Goal: Task Accomplishment & Management: Manage account settings

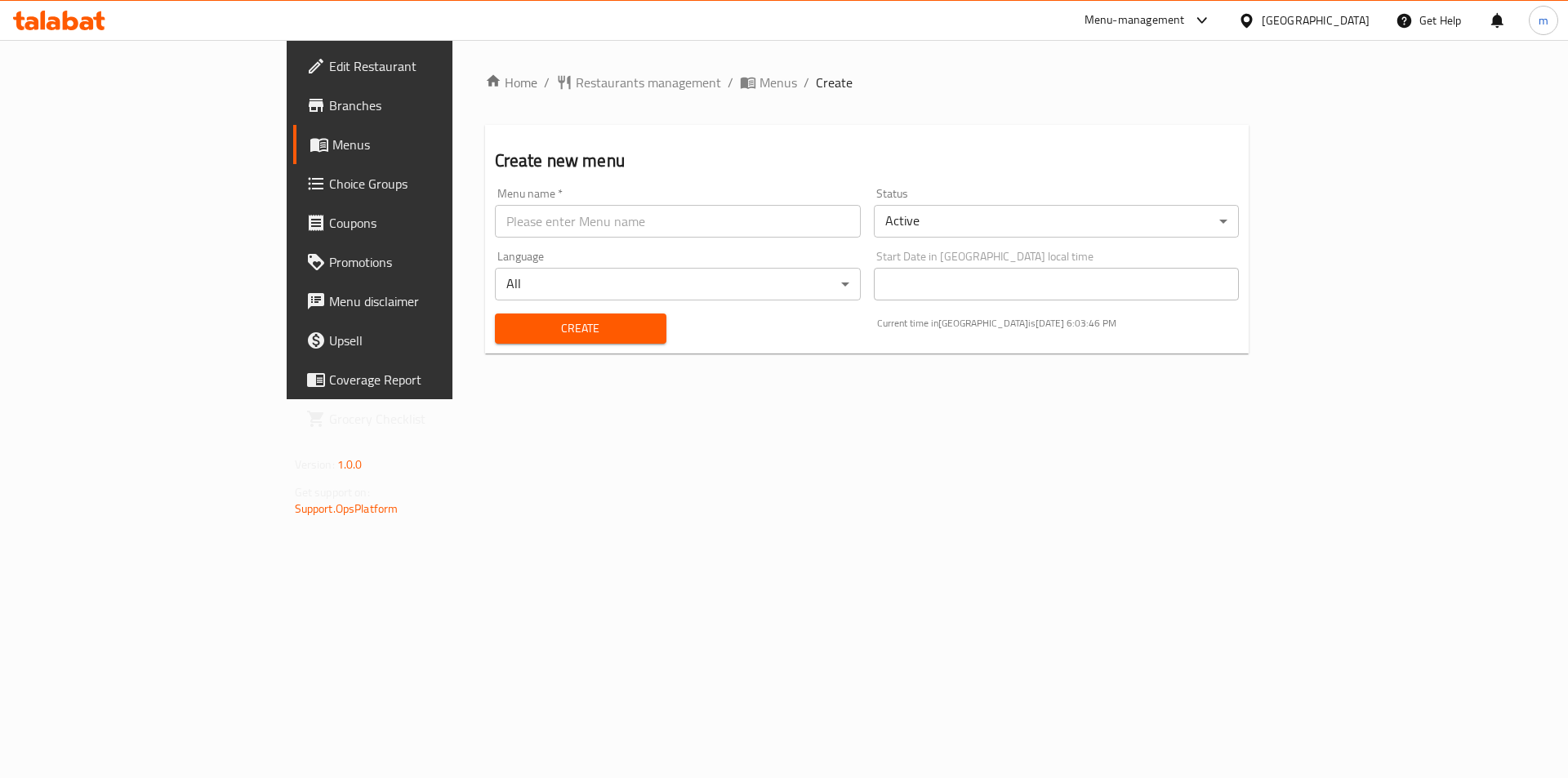
click at [293, 82] on link "Edit Restaurant" at bounding box center [421, 65] width 255 height 39
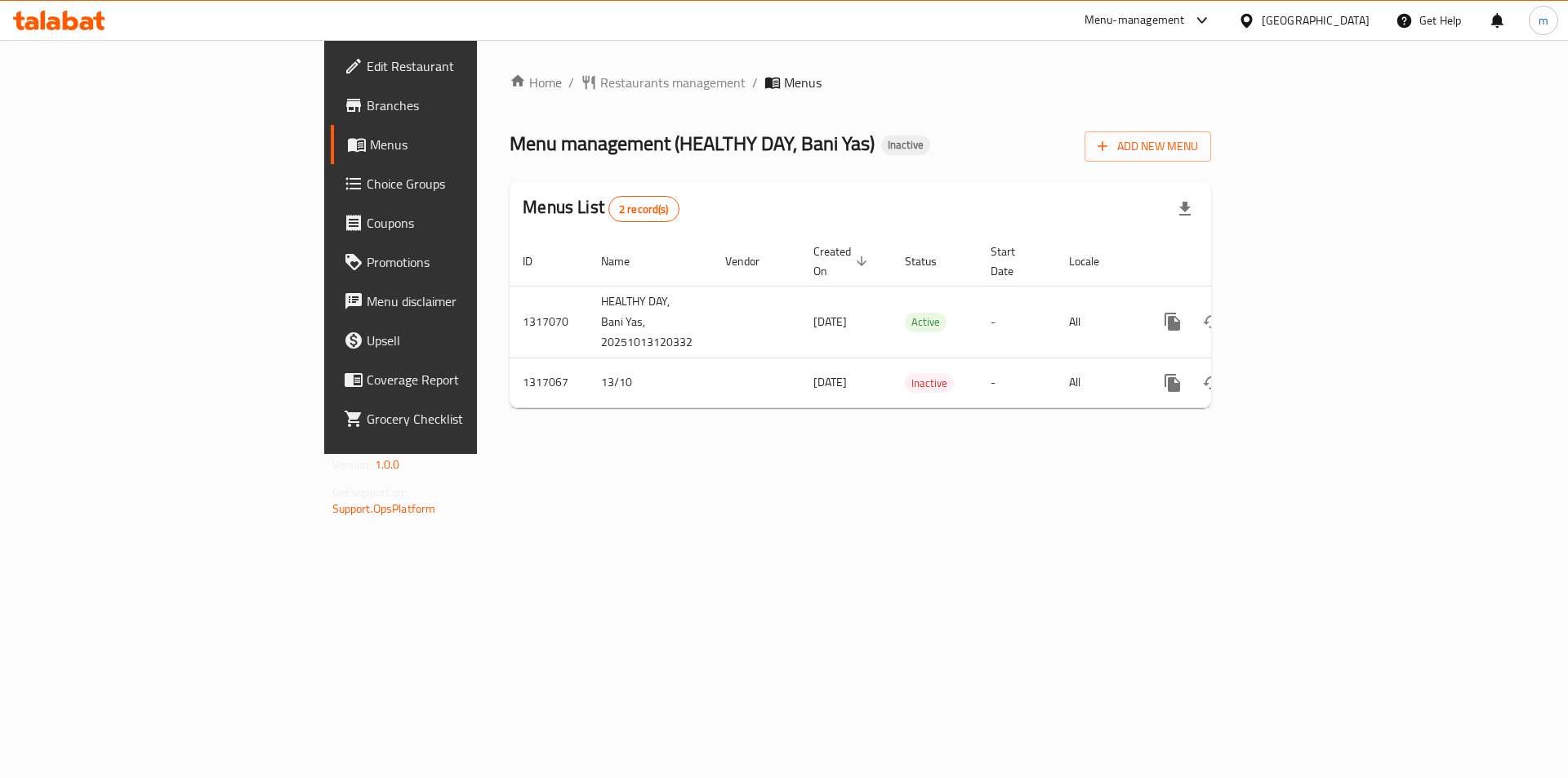
click at [366, 115] on span "Branches" at bounding box center [469, 105] width 206 height 20
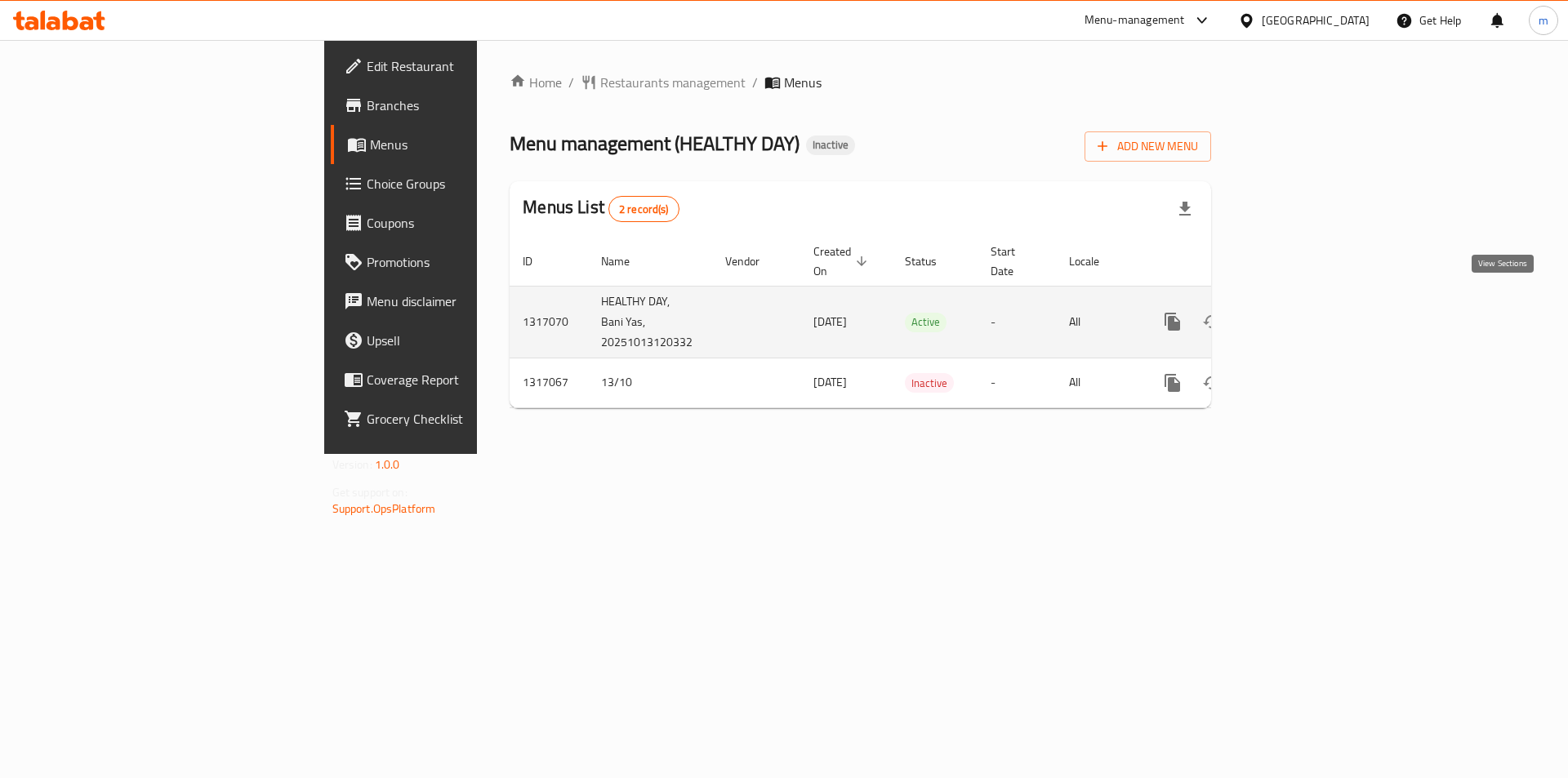
click at [1310, 302] on link "enhanced table" at bounding box center [1290, 321] width 39 height 39
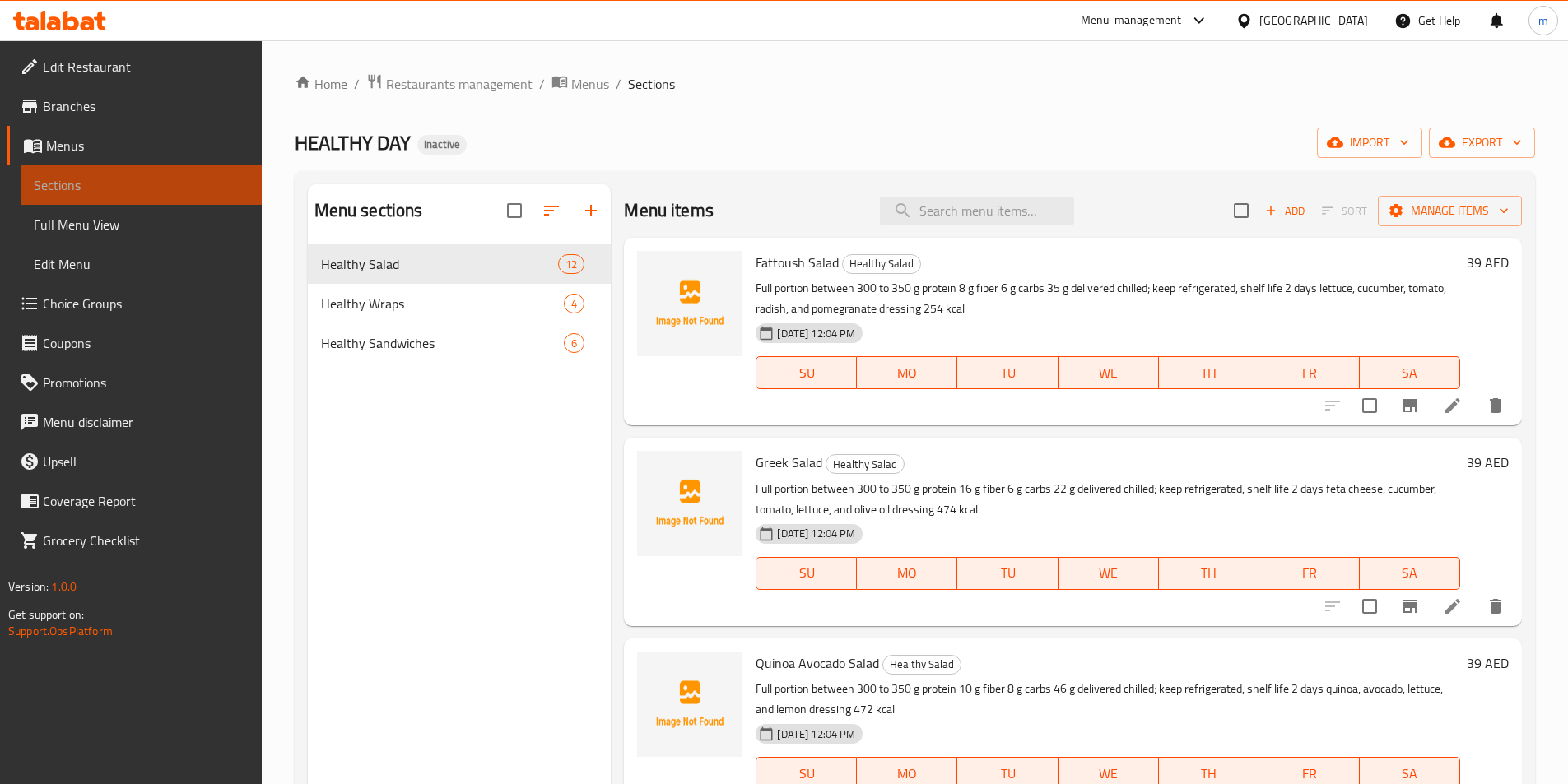
click at [67, 191] on span "Sections" at bounding box center [140, 185] width 215 height 20
click at [62, 178] on span "Sections" at bounding box center [140, 185] width 215 height 20
click at [50, 161] on link "Menus" at bounding box center [134, 145] width 256 height 39
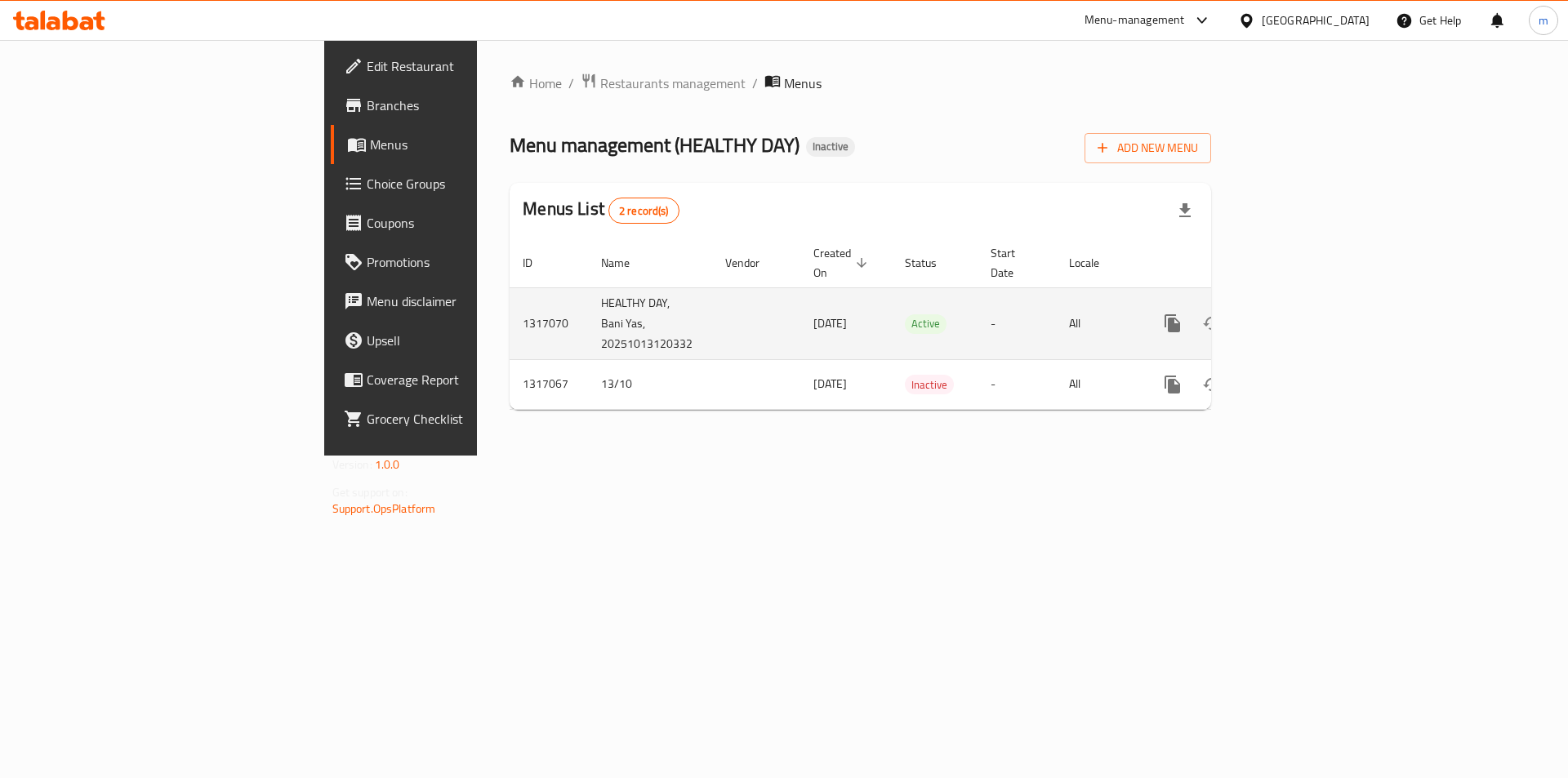
click at [1297, 316] on icon "enhanced table" at bounding box center [1291, 324] width 15 height 15
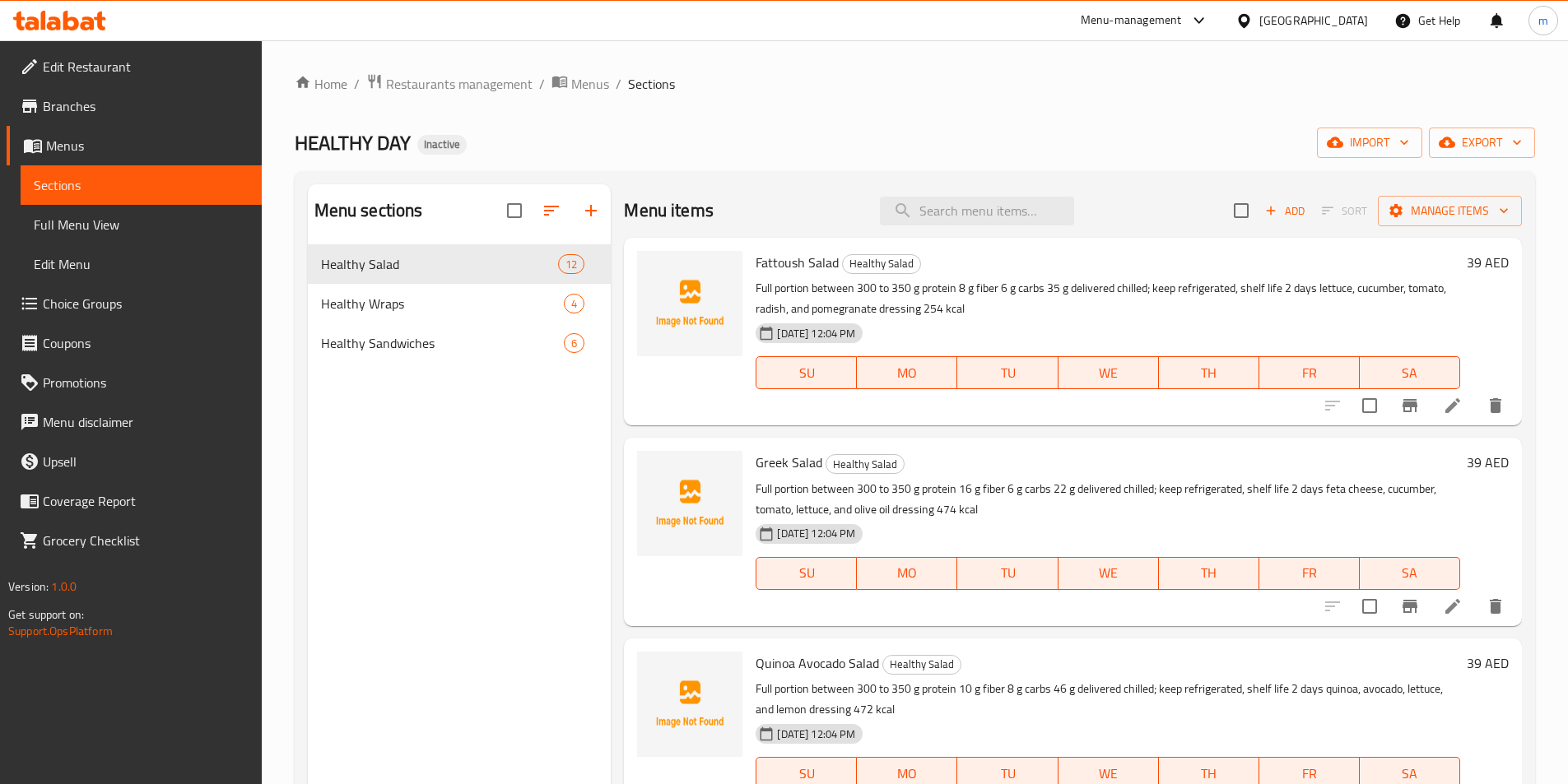
click at [117, 132] on link "Menus" at bounding box center [134, 145] width 256 height 39
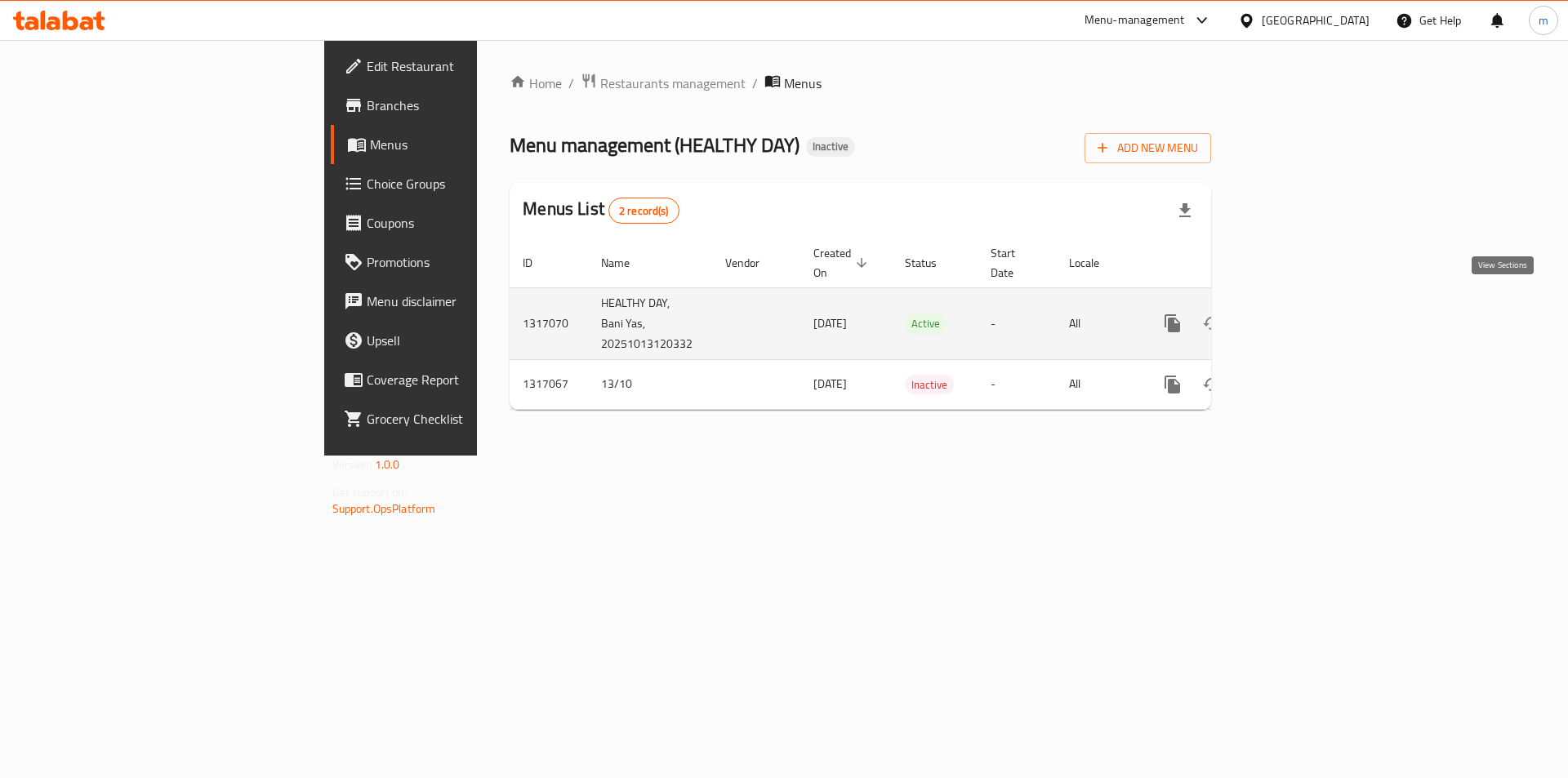
click at [1300, 313] on icon "enhanced table" at bounding box center [1290, 323] width 20 height 20
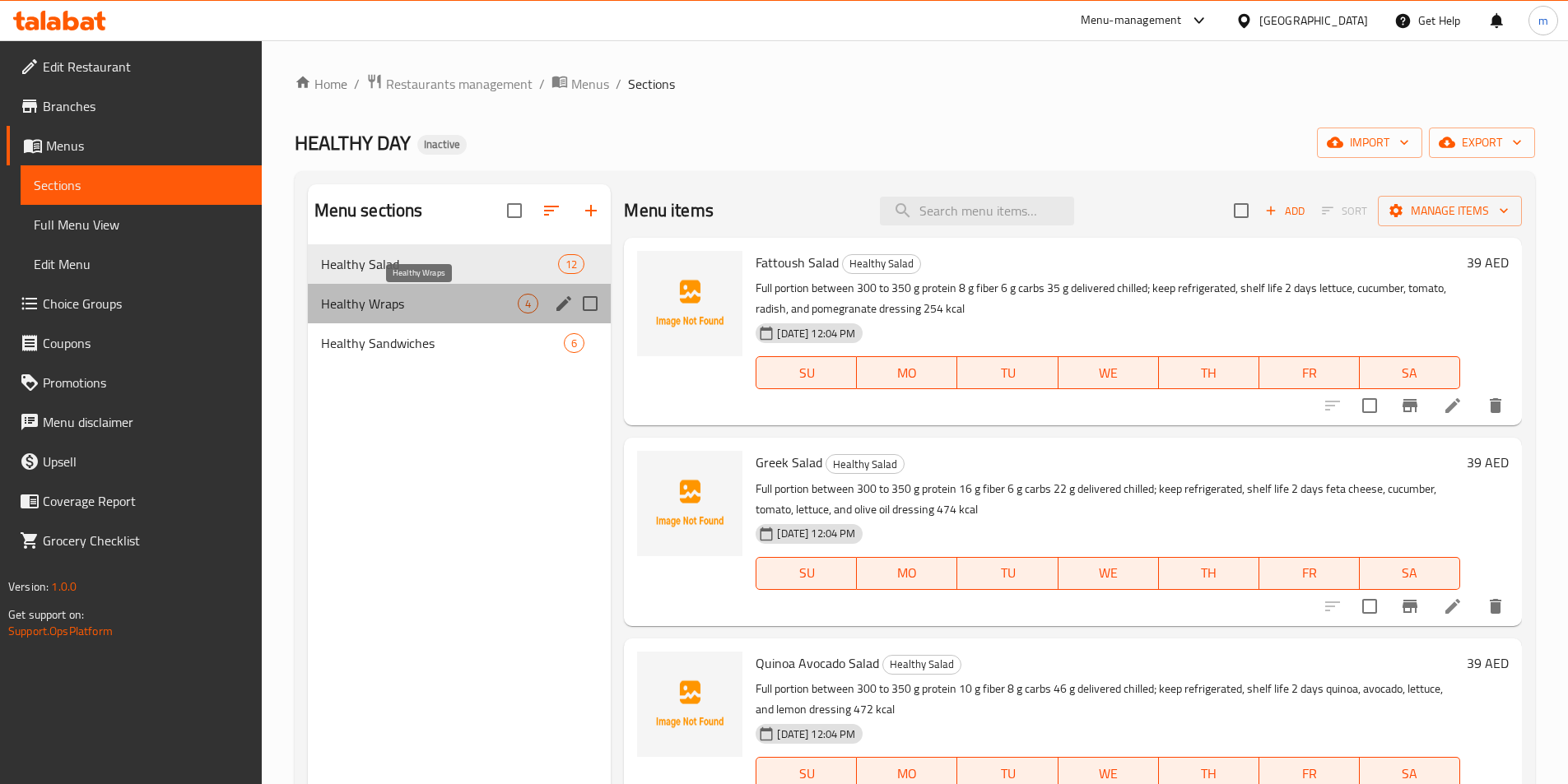
click at [364, 294] on span "Healthy Wraps" at bounding box center [420, 303] width 197 height 20
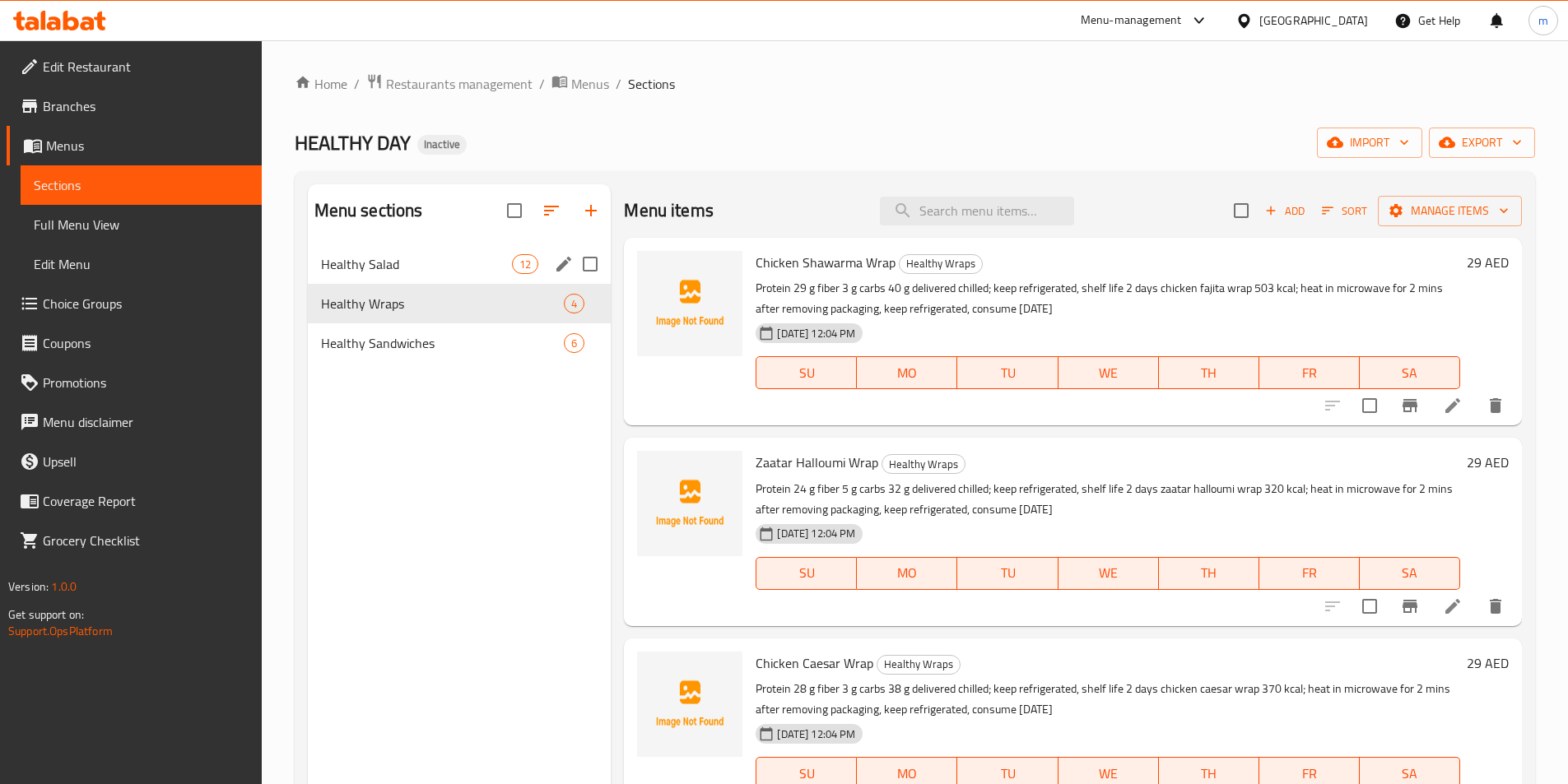
click at [372, 277] on div "Healthy Salad 12" at bounding box center [460, 263] width 303 height 39
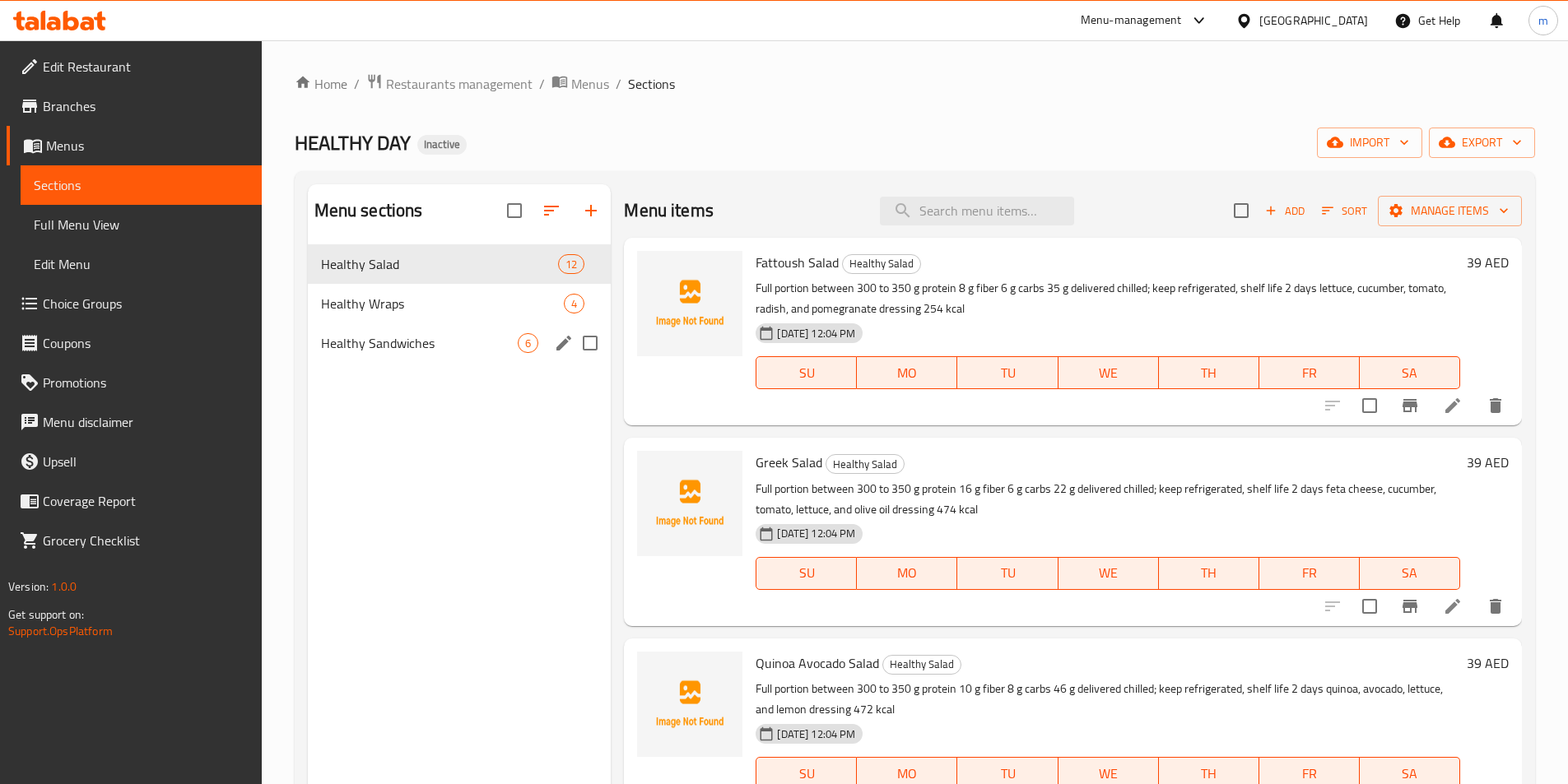
click at [378, 362] on div "Healthy Sandwiches 6" at bounding box center [460, 342] width 303 height 39
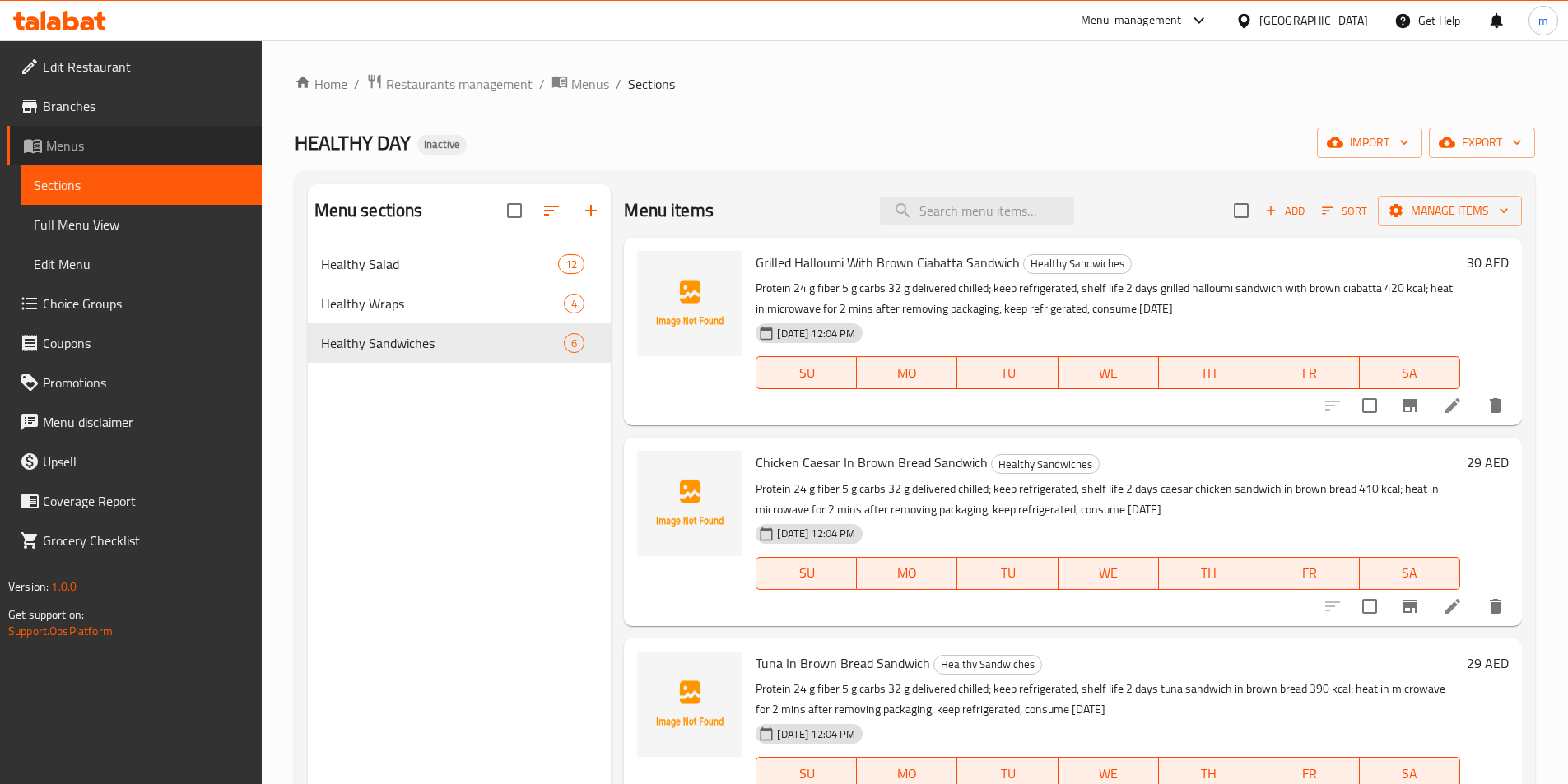
click at [158, 147] on span "Menus" at bounding box center [147, 145] width 202 height 20
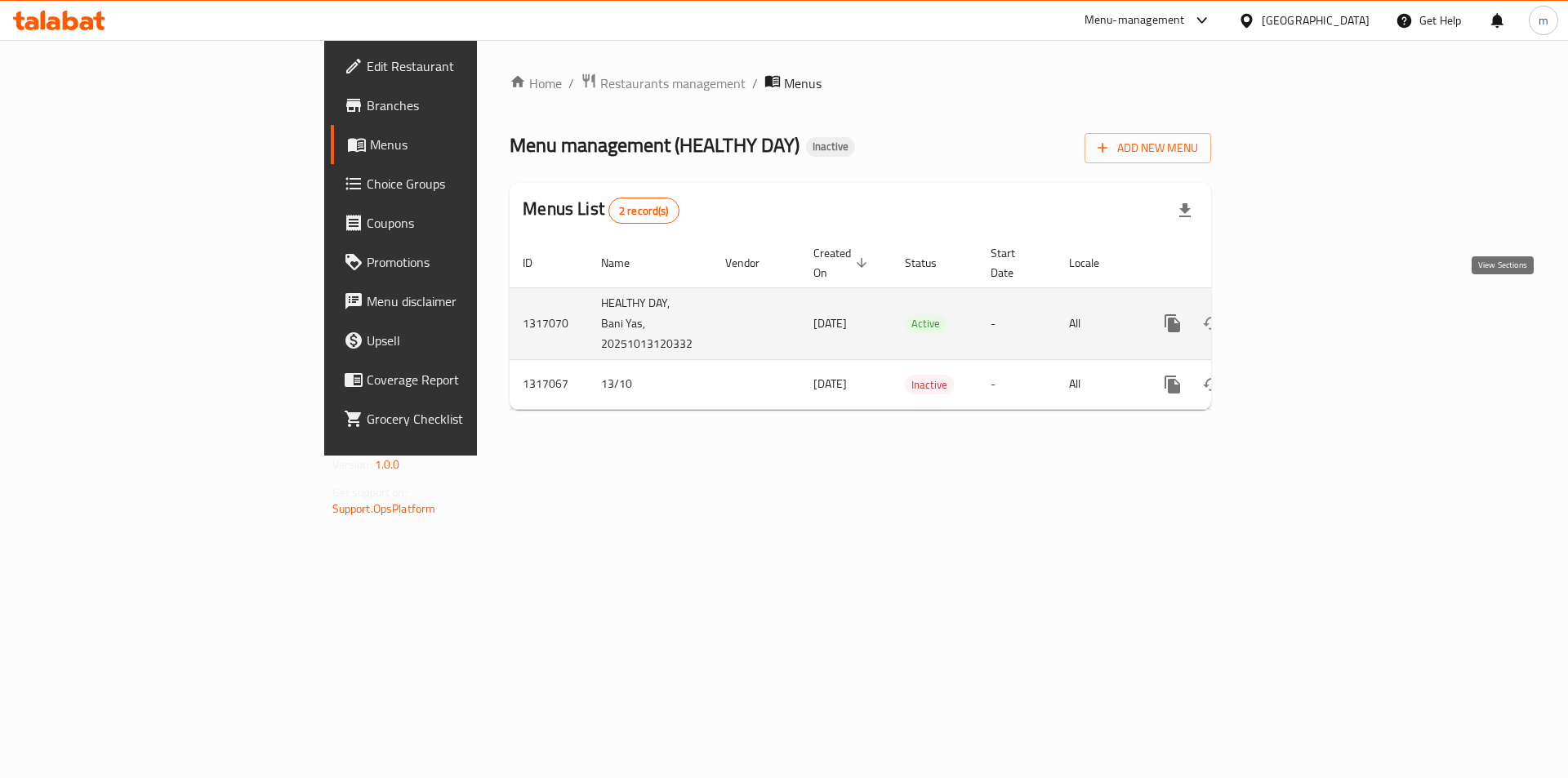
click at [1310, 304] on link "enhanced table" at bounding box center [1290, 323] width 39 height 39
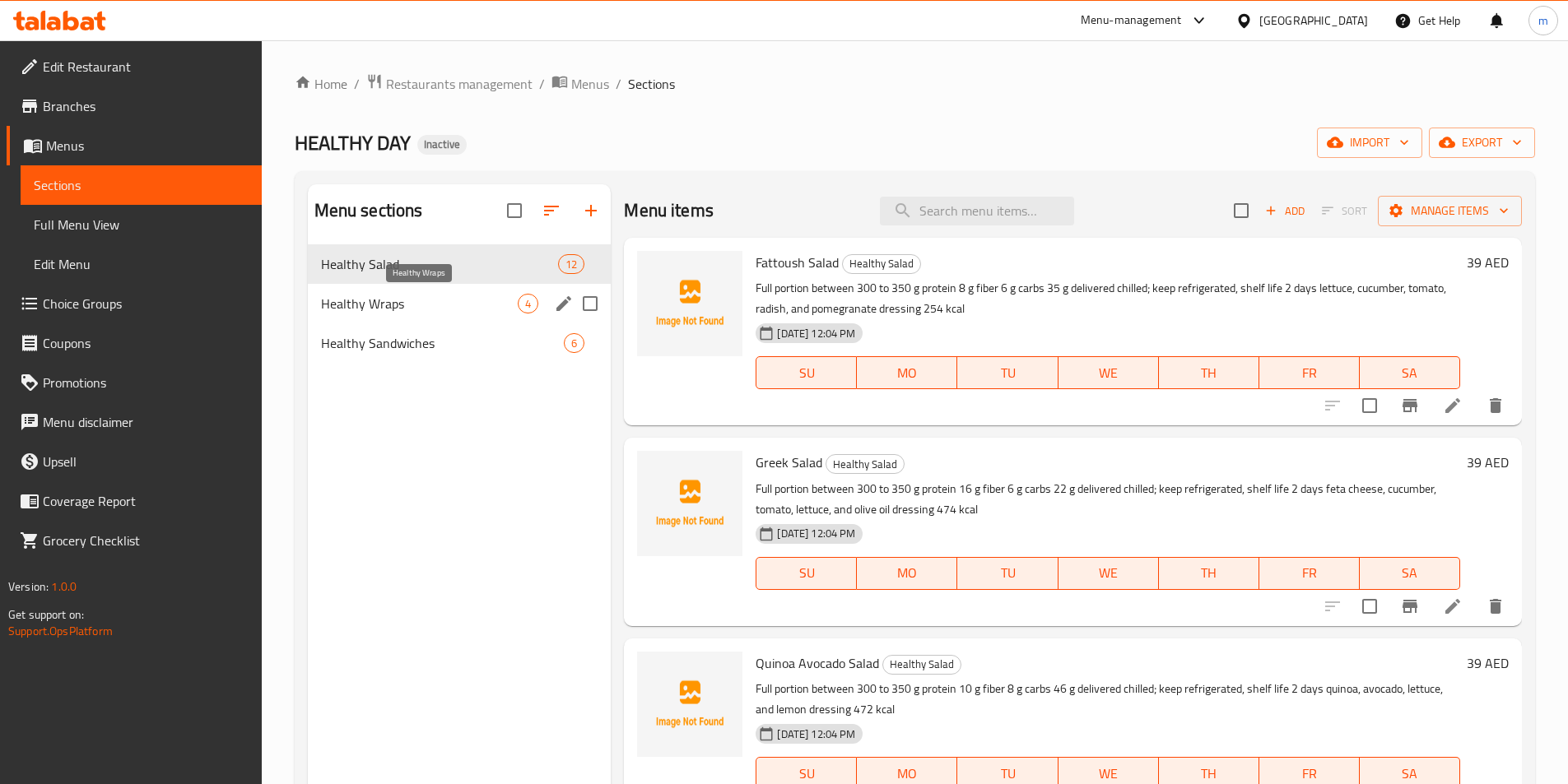
click at [484, 303] on span "Healthy Wraps" at bounding box center [420, 303] width 197 height 20
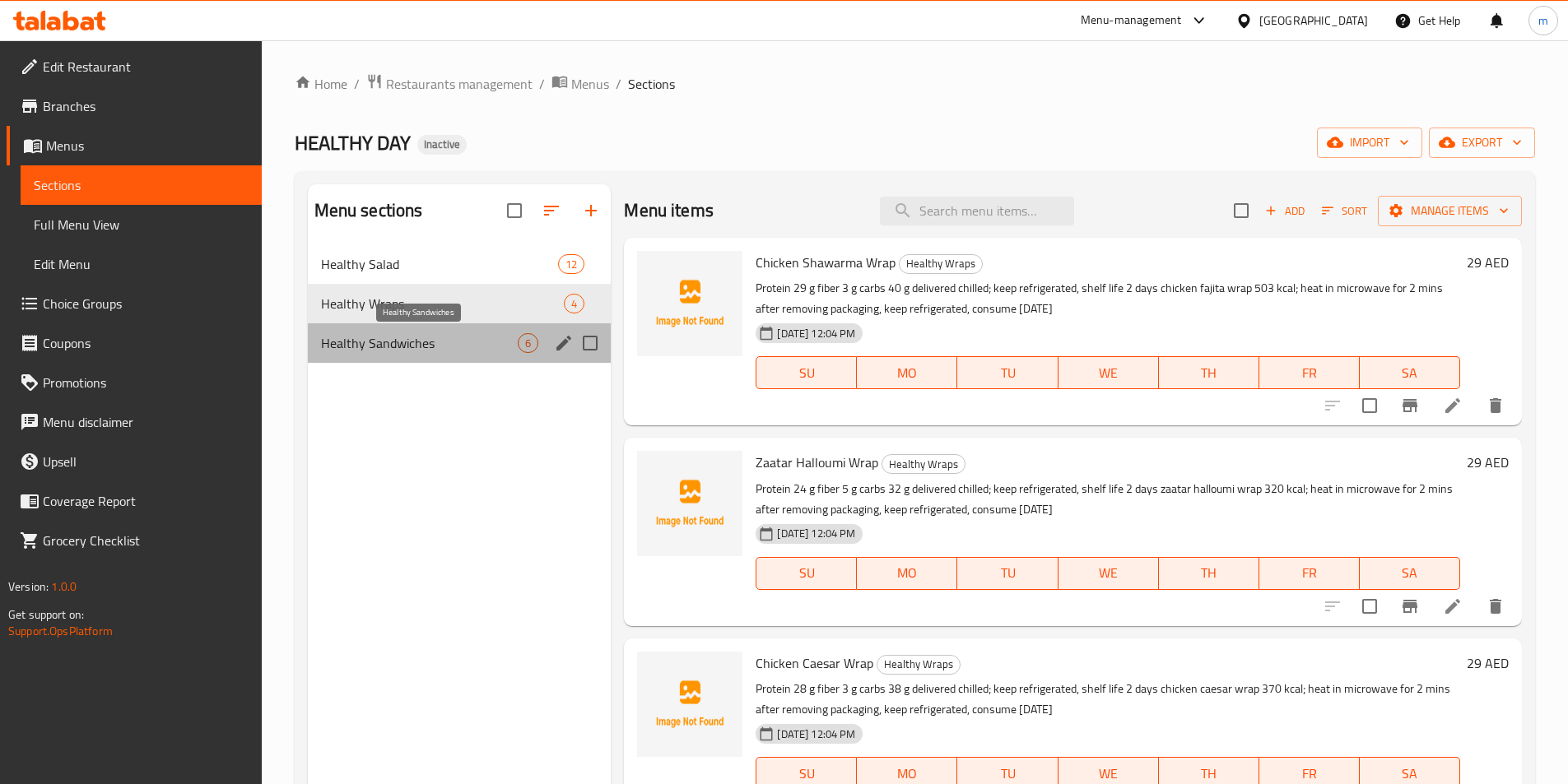
click at [425, 340] on span "Healthy Sandwiches" at bounding box center [420, 342] width 197 height 20
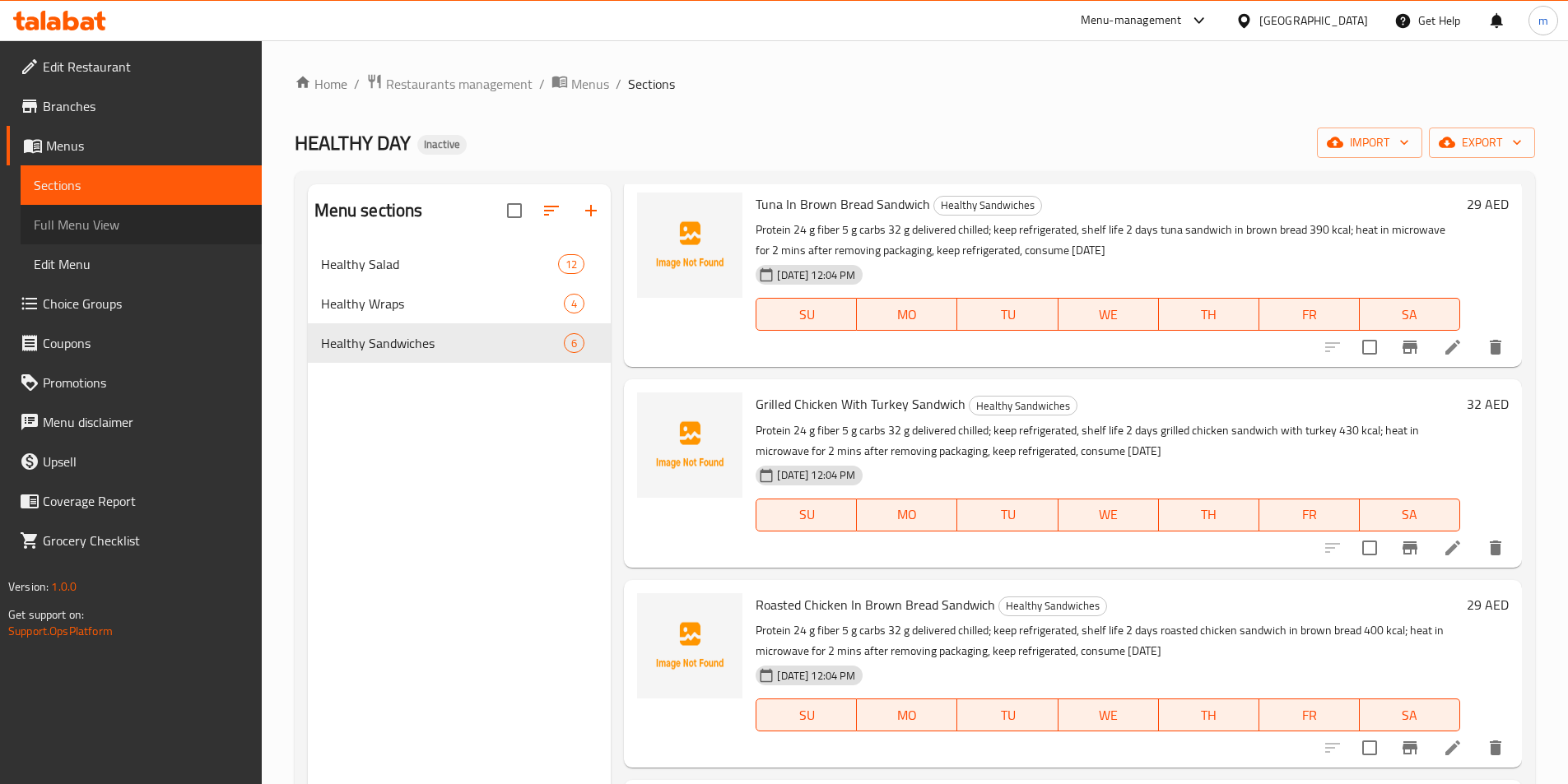
click at [45, 235] on span "Full Menu View" at bounding box center [140, 224] width 215 height 20
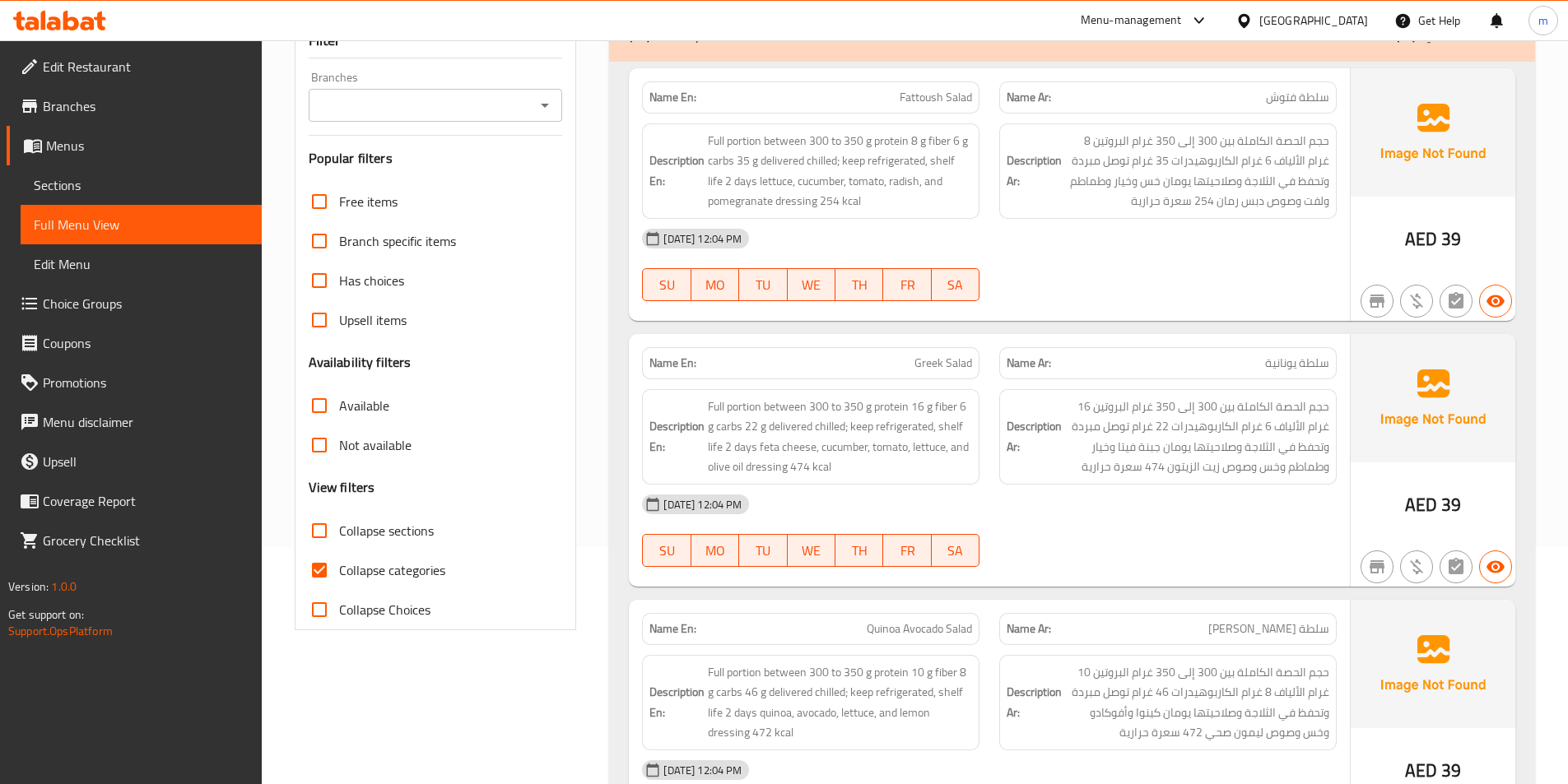
scroll to position [329, 0]
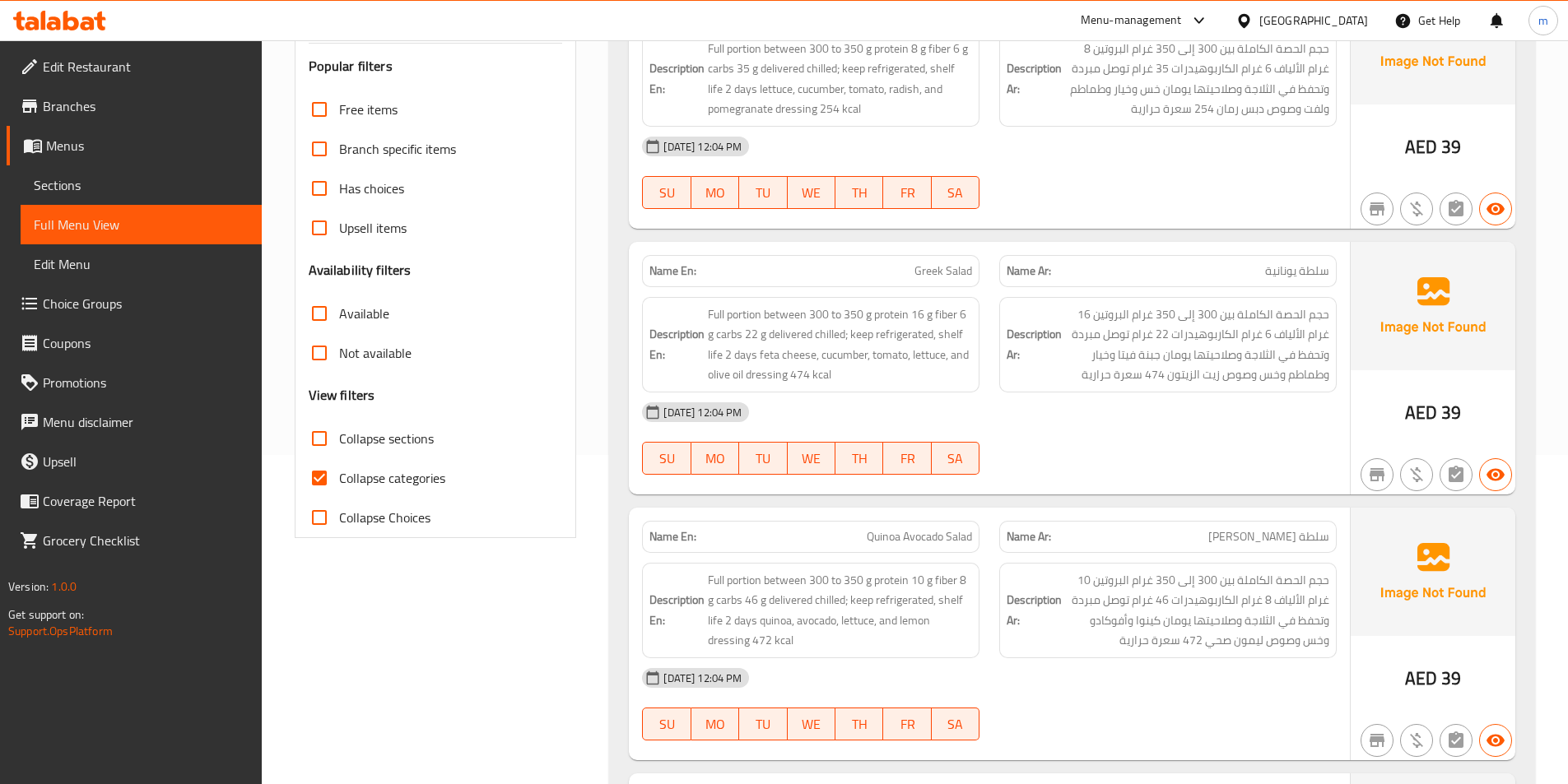
click at [320, 467] on input "Collapse categories" at bounding box center [319, 478] width 39 height 39
checkbox input "false"
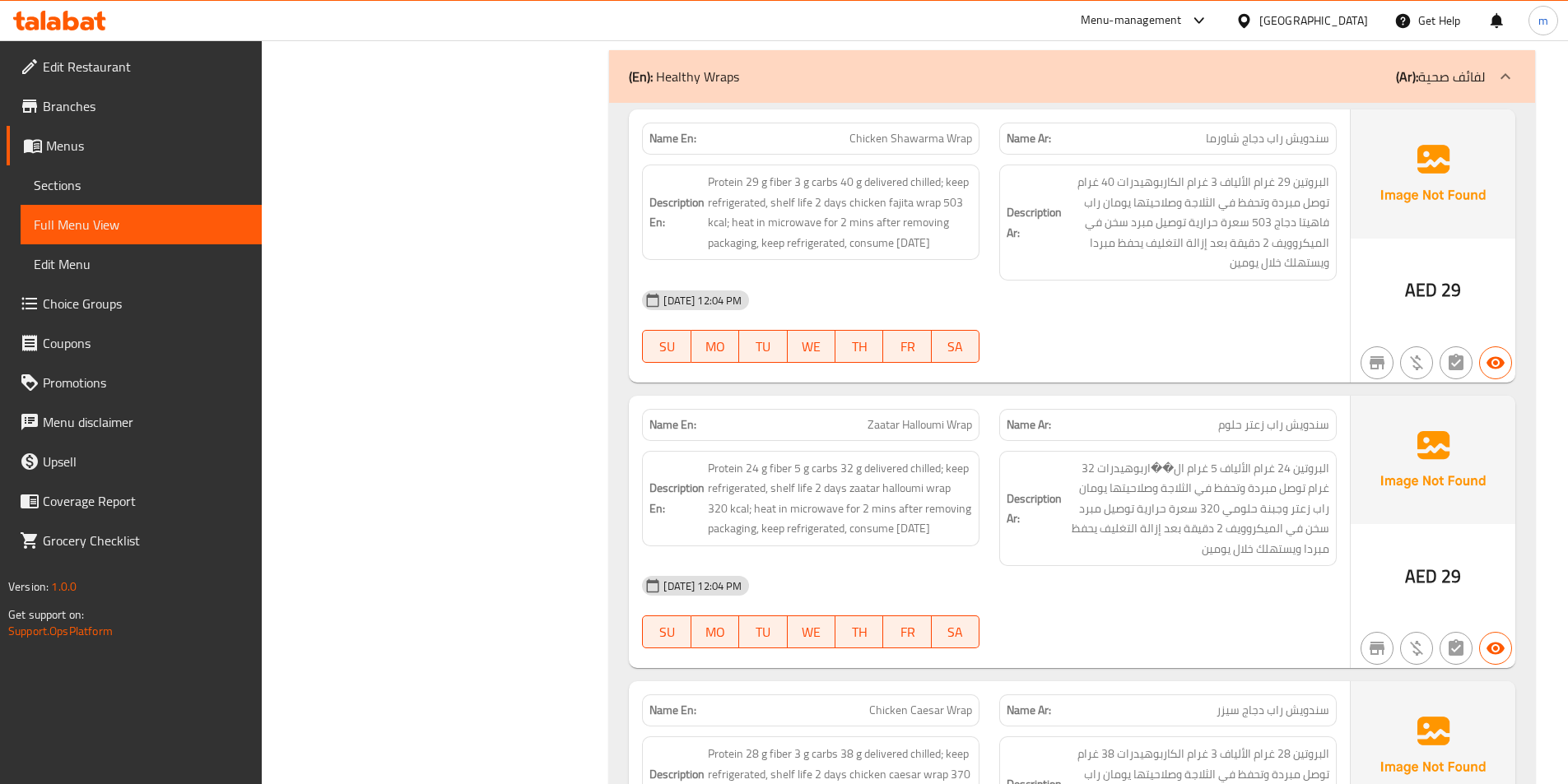
scroll to position [3539, 0]
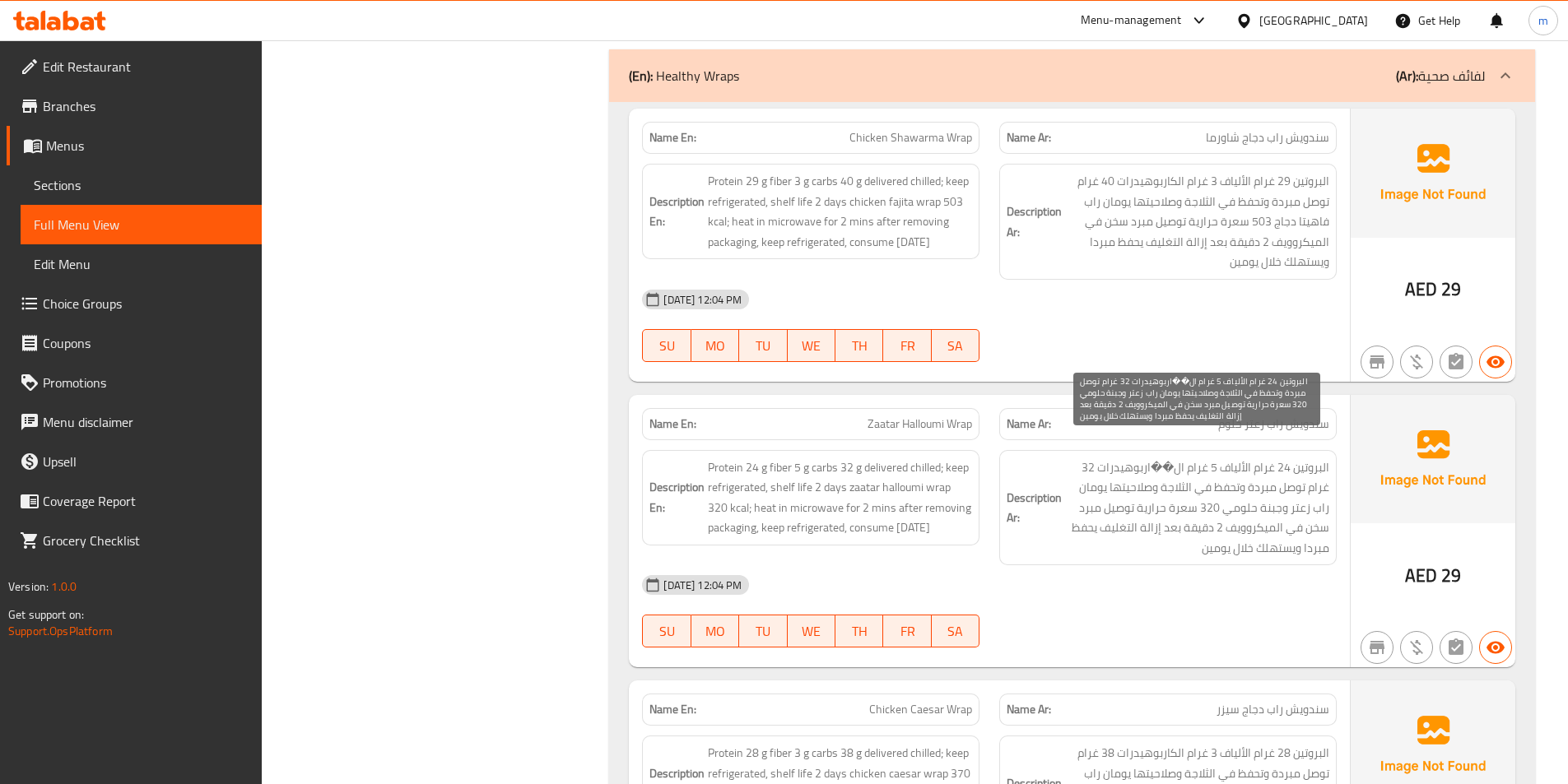
click at [1166, 458] on span "البروتين 24 غرام الألياف 5 غرام ال��اربوهيدرات 32 غرام توصل مبردة وتحفظ في الثل…" at bounding box center [1197, 508] width 264 height 101
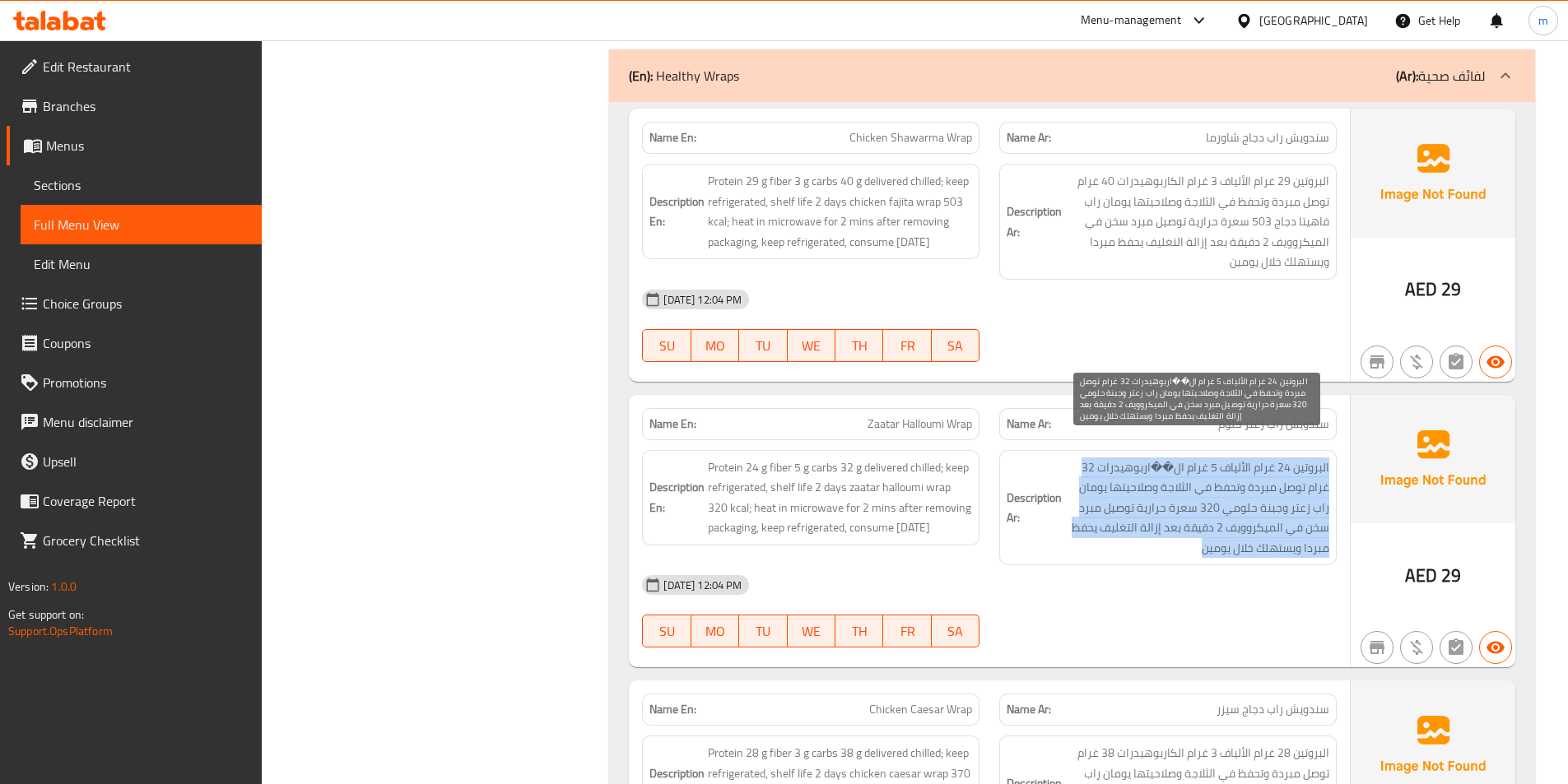
click at [1166, 458] on span "البروتين 24 غرام الألياف 5 غرام ال��اربوهيدرات 32 غرام توصل مبردة وتحفظ في الثل…" at bounding box center [1197, 508] width 264 height 101
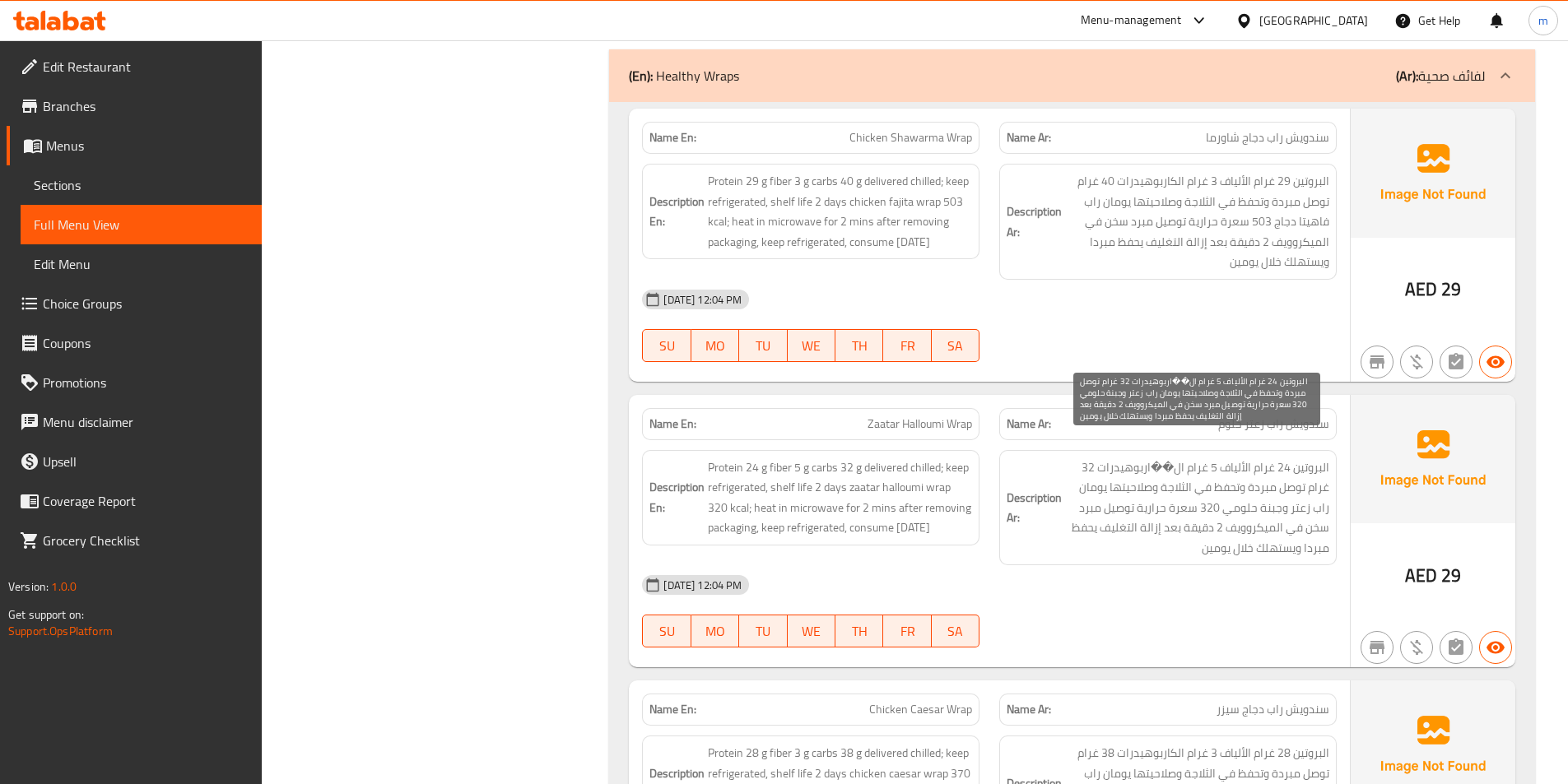
click at [1050, 489] on strong "Description Ar:" at bounding box center [1034, 508] width 55 height 40
drag, startPoint x: 1151, startPoint y: 449, endPoint x: 1177, endPoint y: 447, distance: 26.1
click at [1177, 458] on span "البروتين 24 غرام الألياف 5 غرام ال��اربوهيدرات 32 غرام توصل مبردة وتحفظ في الثل…" at bounding box center [1197, 508] width 264 height 101
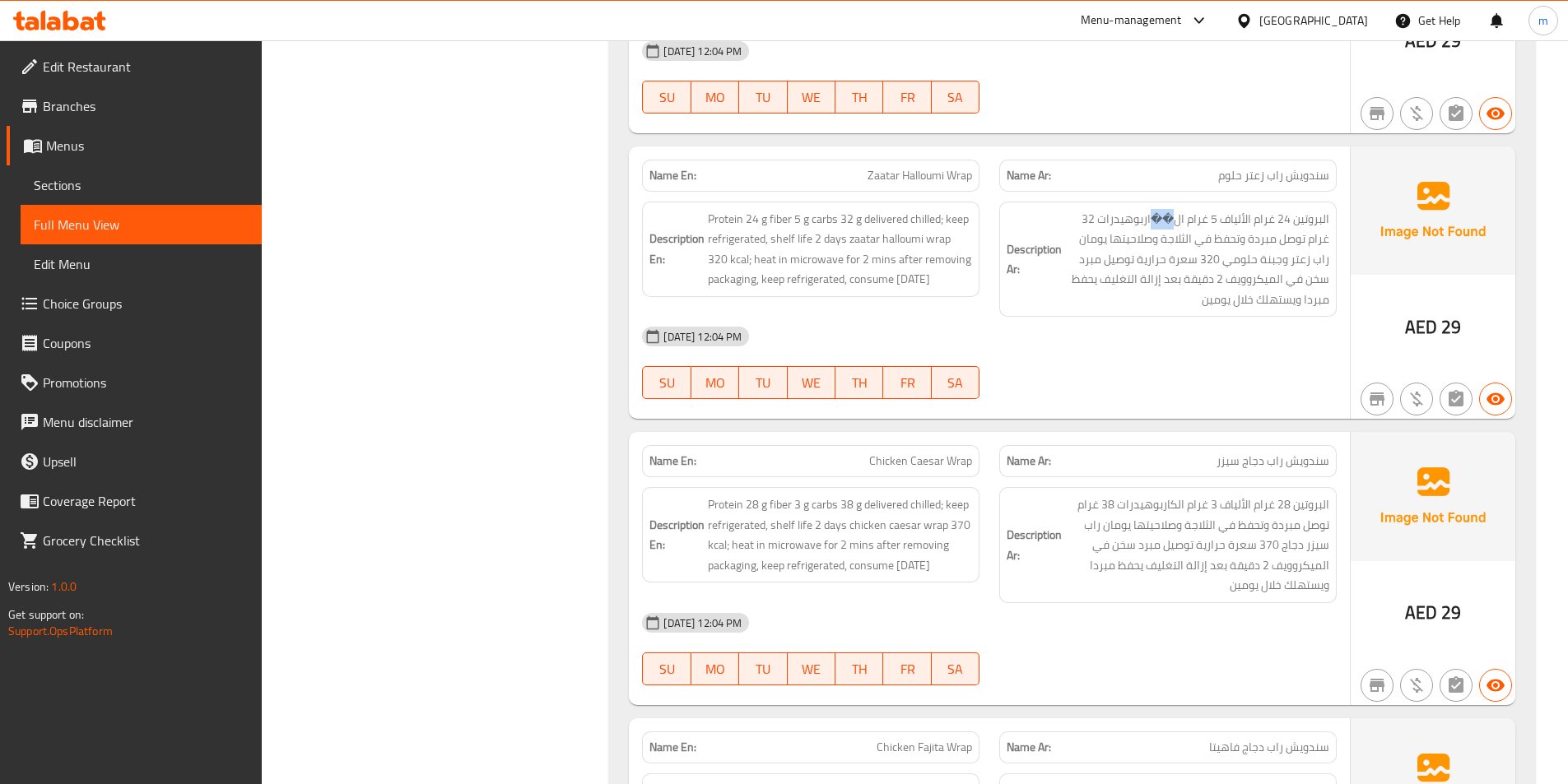
scroll to position [3786, 0]
click at [885, 169] on span "Zaatar Halloumi Wrap" at bounding box center [920, 177] width 105 height 17
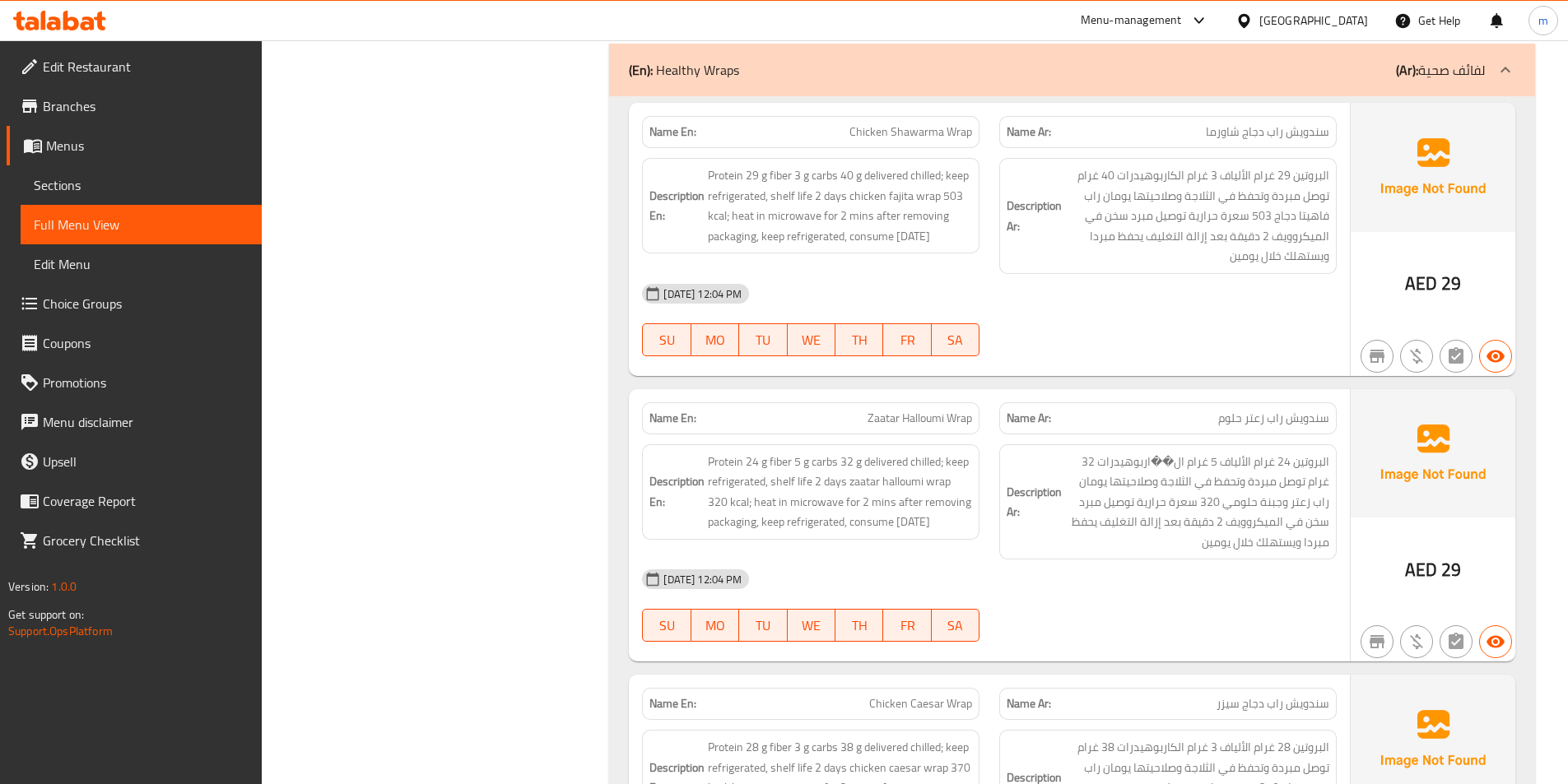
scroll to position [3544, 0]
click at [57, 191] on span "Sections" at bounding box center [140, 185] width 215 height 20
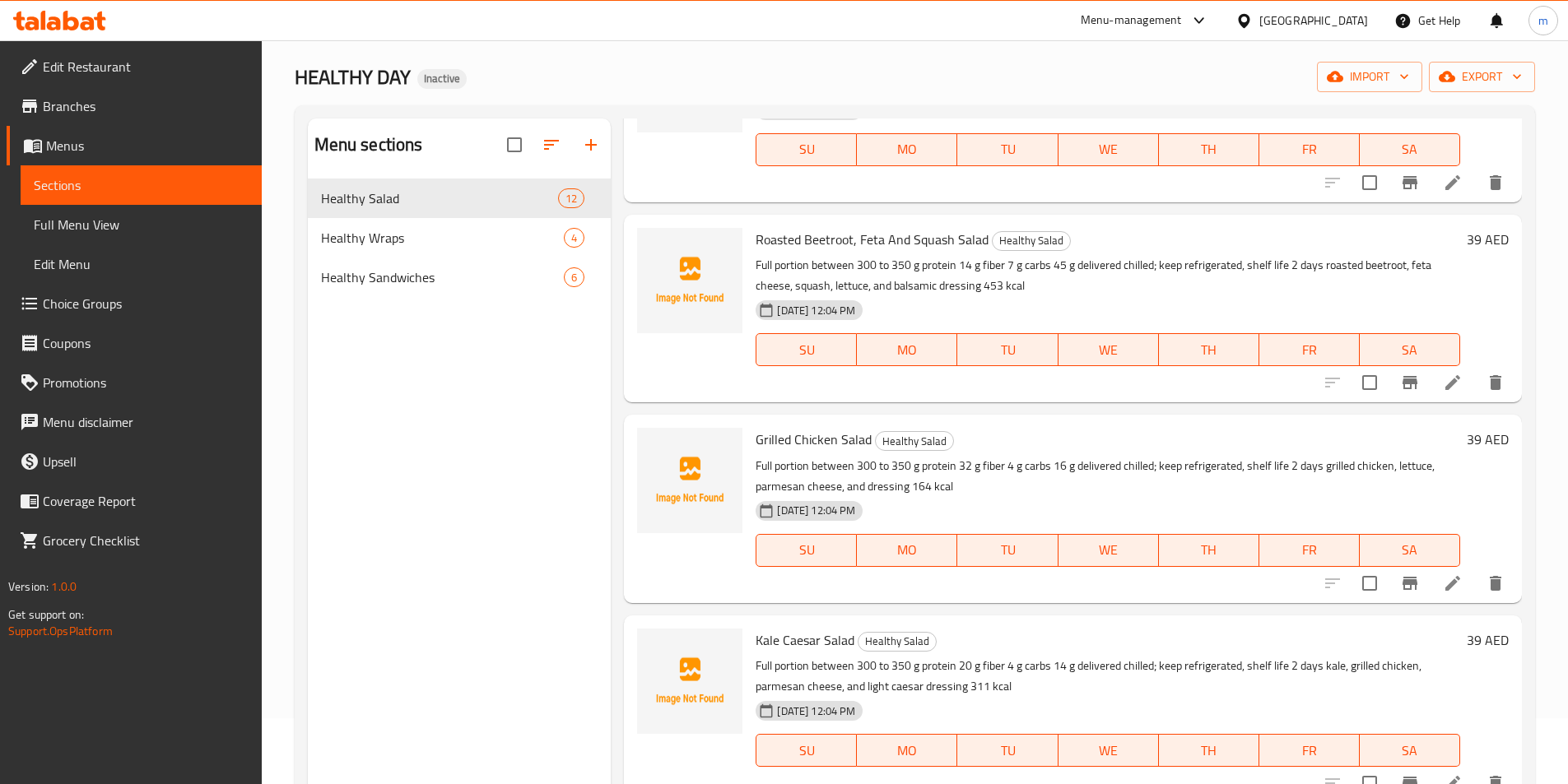
scroll to position [755, 0]
click at [351, 237] on span "Healthy Wraps" at bounding box center [420, 237] width 197 height 20
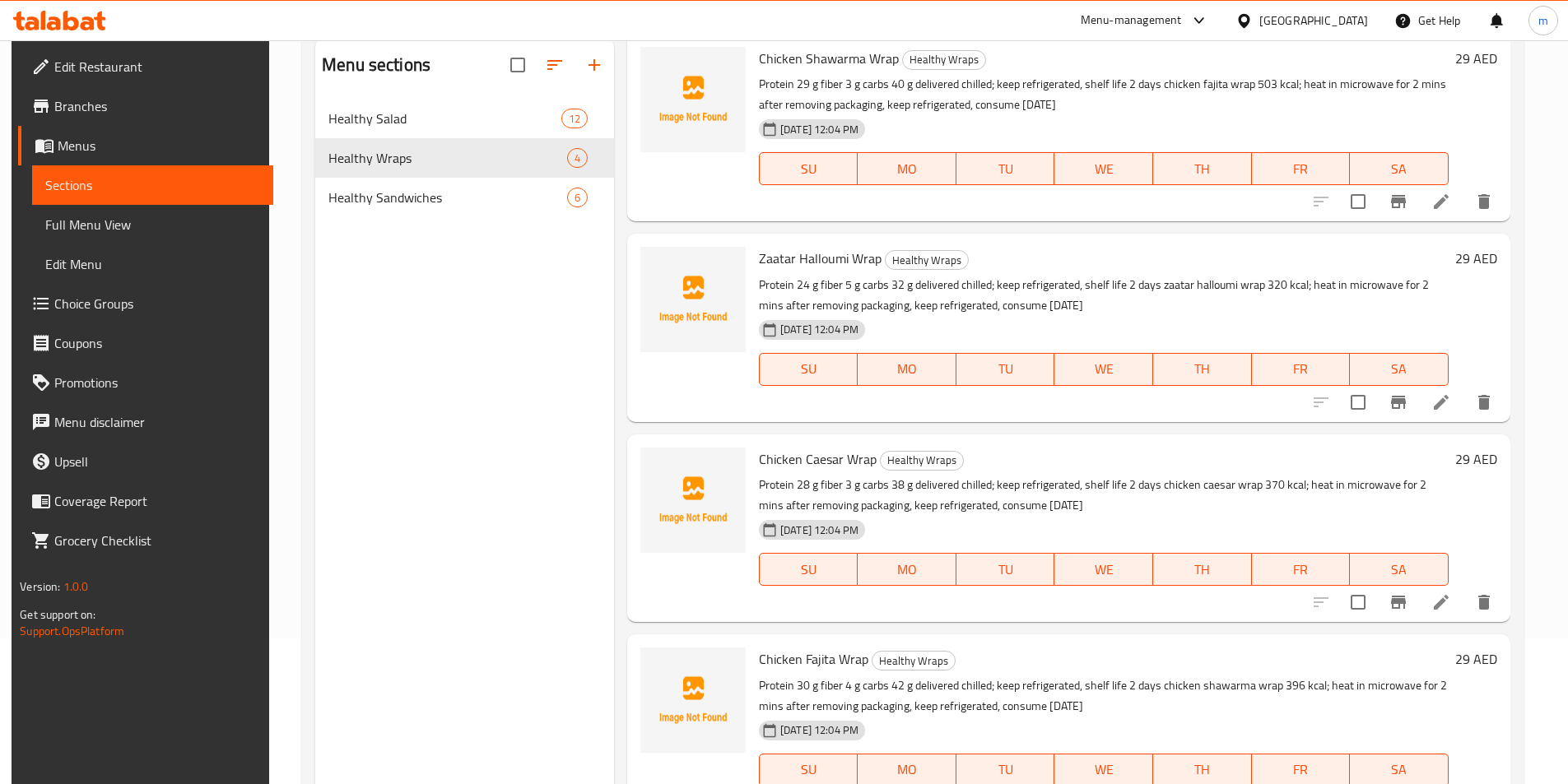
scroll to position [148, 0]
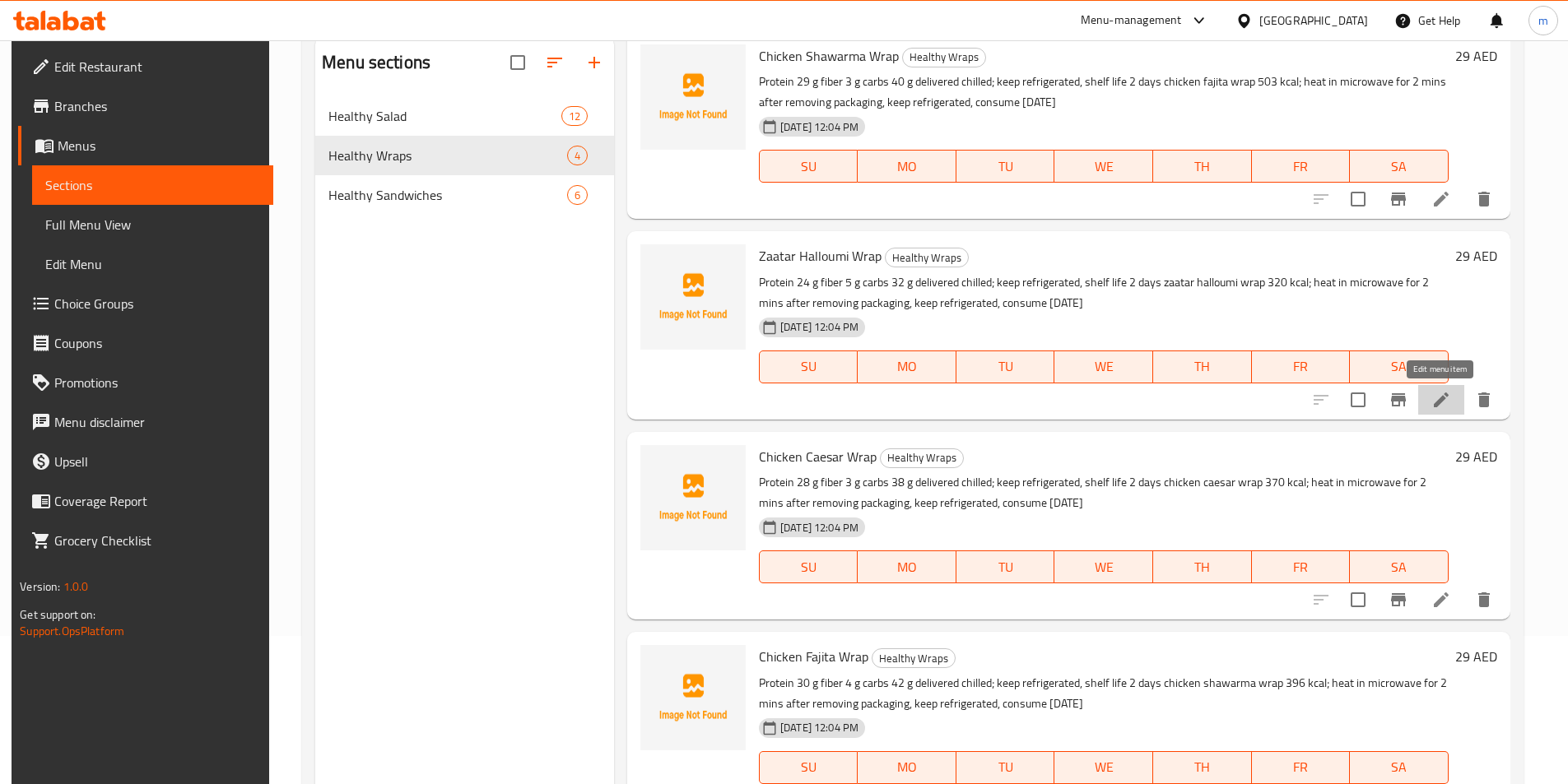
click at [1439, 402] on icon at bounding box center [1441, 401] width 15 height 15
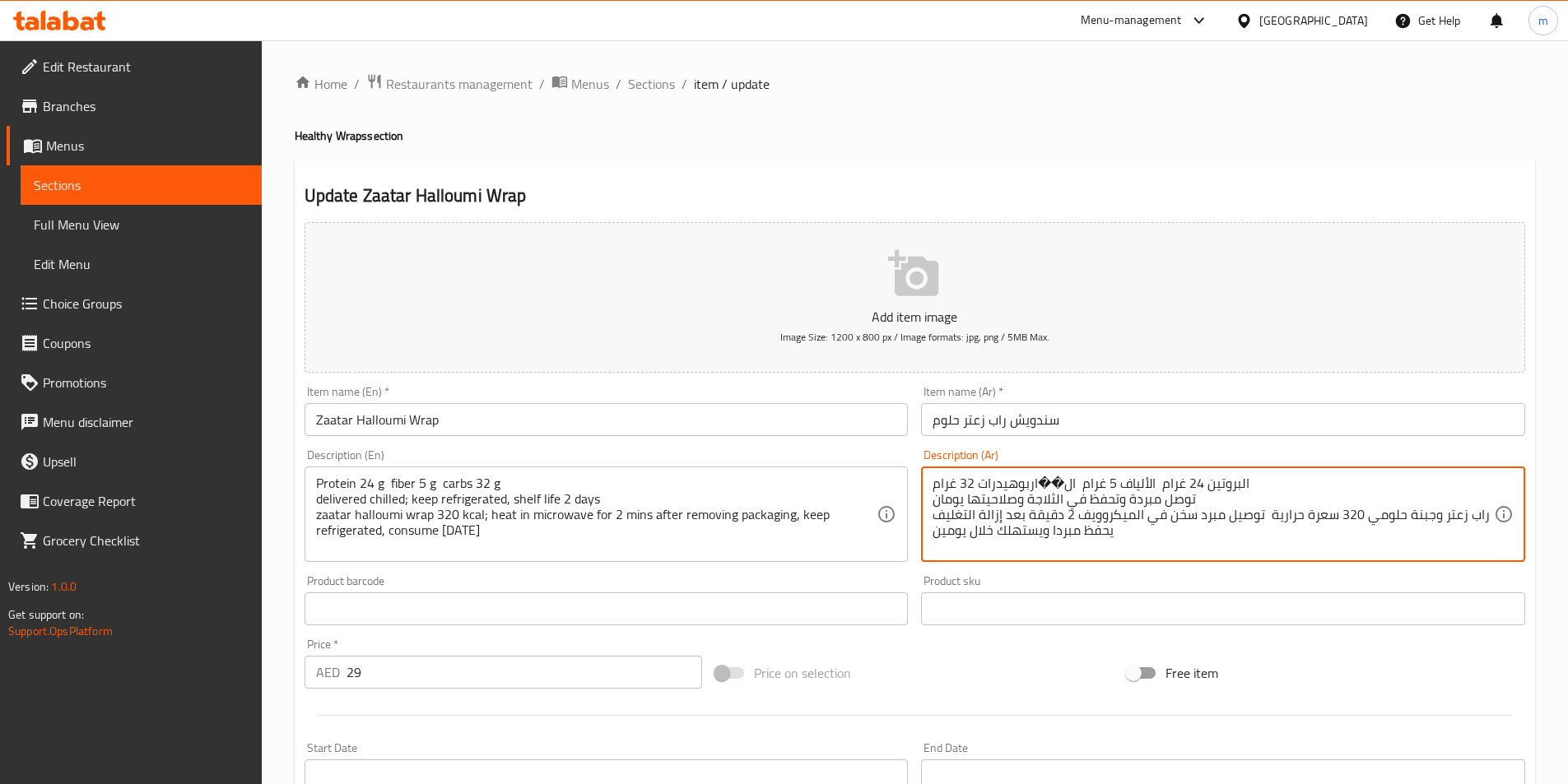
drag, startPoint x: 1059, startPoint y: 484, endPoint x: 1036, endPoint y: 484, distance: 23.0
click at [1050, 490] on textarea "البروتين 24 غرام الألياف 5 غرام لكاربوهيدرات 32 غرام توصل مبردة وتحفظ في الثلاج…" at bounding box center [1213, 515] width 562 height 78
click at [1051, 485] on textarea "البروتين 24 غرام الألياف 5 غرام لكاربوهيدرات 32 غرام توصل مبردة وتحفظ في الثلاج…" at bounding box center [1213, 515] width 562 height 78
click at [1061, 482] on textarea "البروتين 24 غرام الألياف 5 غرام ا لكاربوهيدرات 32 غرام توصل مبردة وتحفظ في الثل…" at bounding box center [1213, 515] width 562 height 78
click at [1050, 487] on textarea "البروتين 24 غرام الألياف 5 غرام ا لكاربوهيدرات 32 غرام توصل مبردة وتحفظ في الثل…" at bounding box center [1213, 515] width 562 height 78
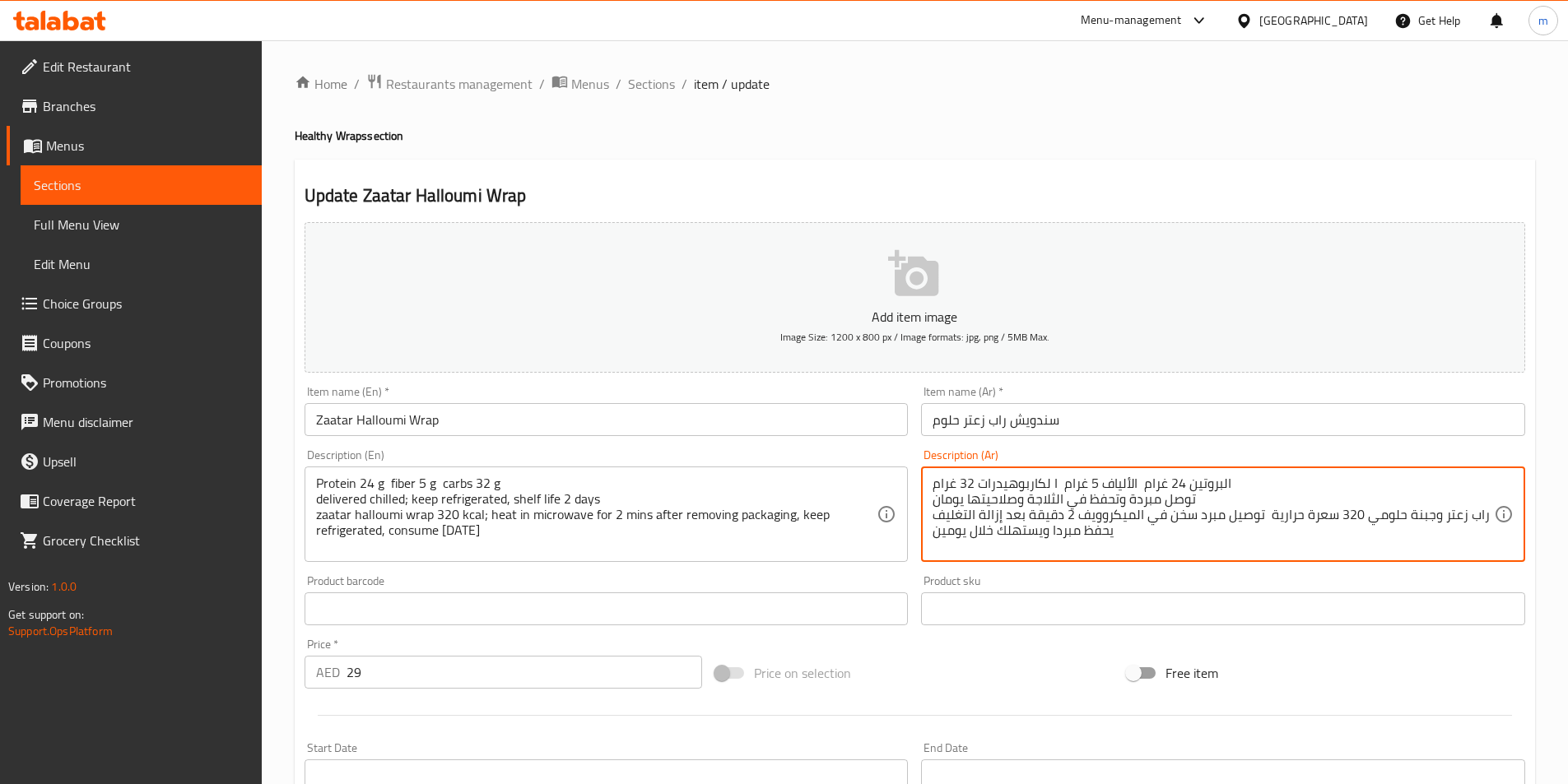
click at [1050, 484] on textarea "البروتين 24 غرام الألياف 5 غرام ا لكاربوهيدرات 32 غرام توصل مبردة وتحفظ في الثل…" at bounding box center [1213, 515] width 562 height 78
click at [1050, 483] on textarea "البروتين 24 غرام الألياف 5 غرام ا لكاربوهيدرات 32 غرام توصل مبردة وتحفظ في الثل…" at bounding box center [1213, 515] width 562 height 78
click at [1054, 483] on textarea "البروتين 24 غرام الألياف 5 غرام ا لكاربوهيدرات 32 غرام توصل مبردة وتحفظ في الثل…" at bounding box center [1213, 515] width 562 height 78
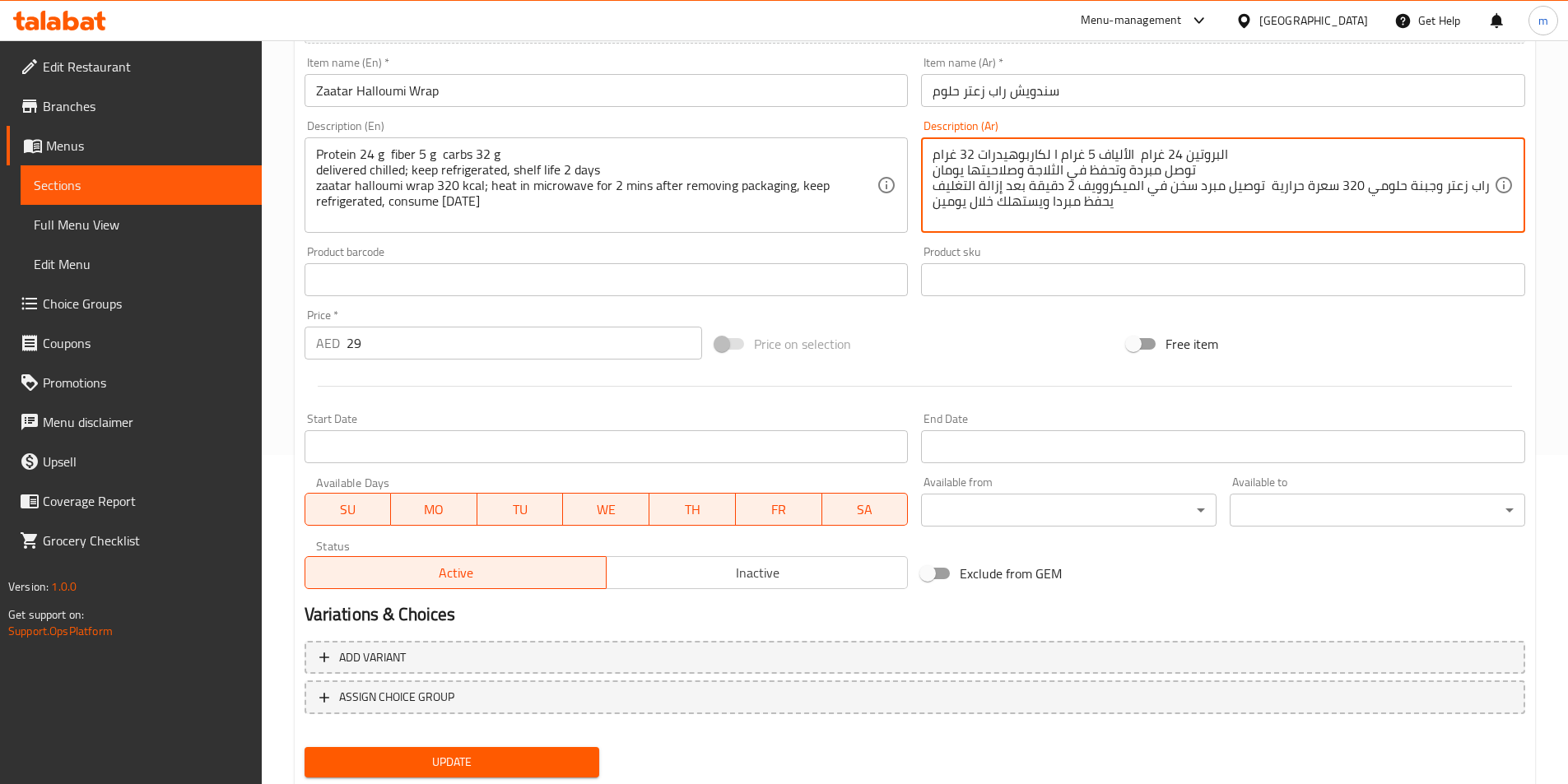
scroll to position [379, 0]
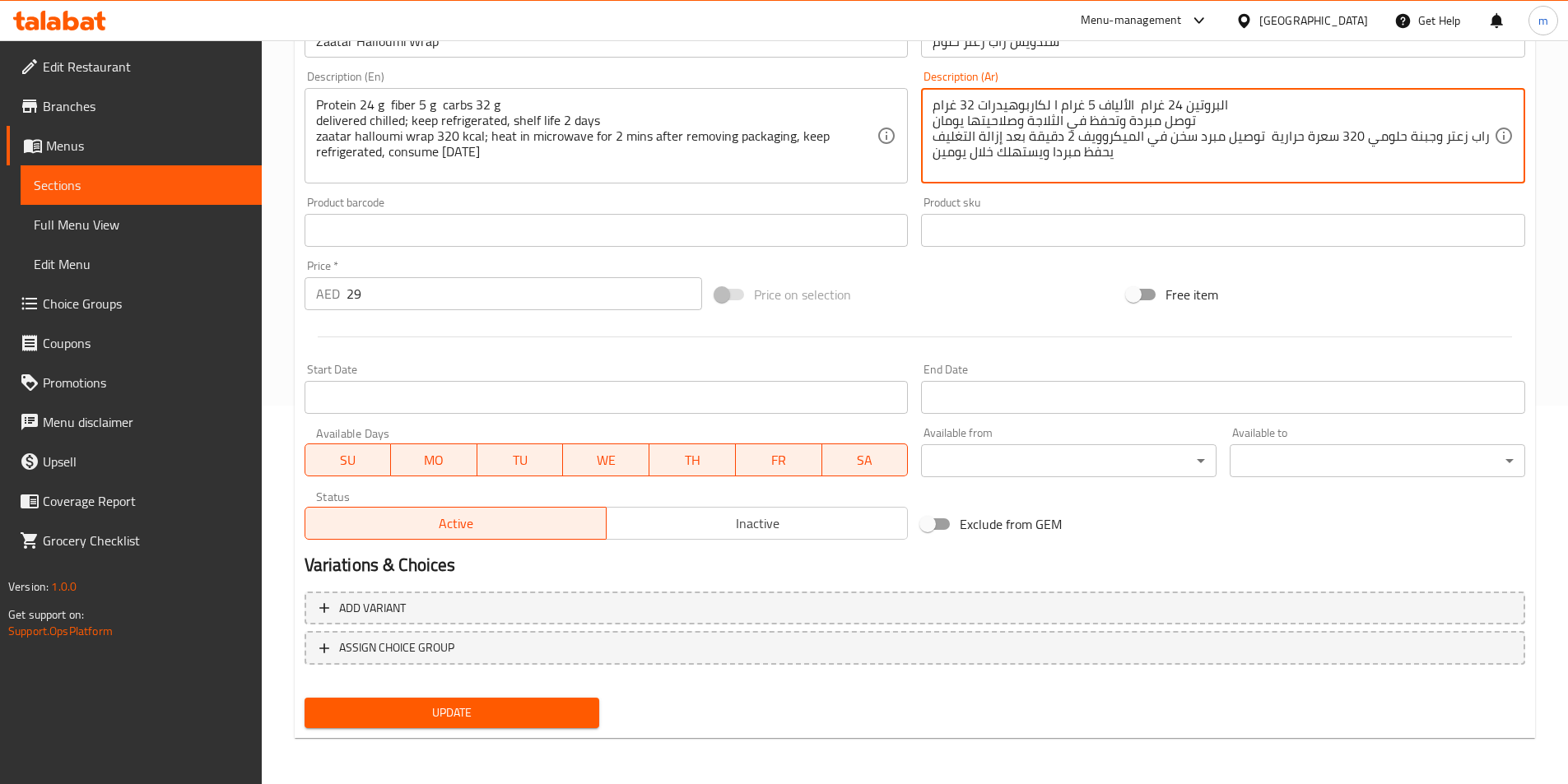
type textarea "البروتين 24 غرام الألياف 5 غرام ا لكاربوهيدرات 32 غرام توصل مبردة وتحفظ في الثل…"
click at [370, 712] on span "Update" at bounding box center [452, 713] width 269 height 21
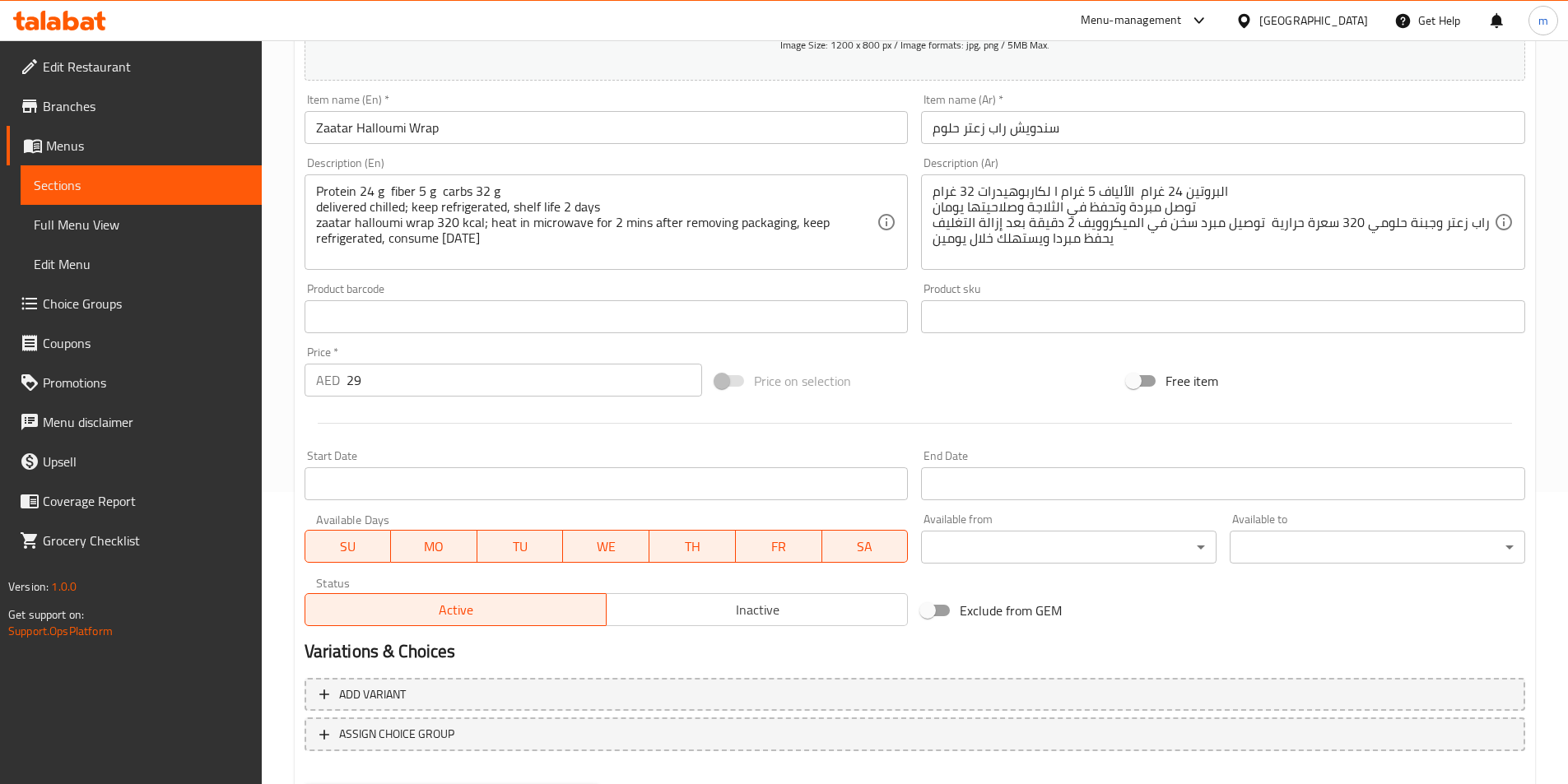
scroll to position [0, 0]
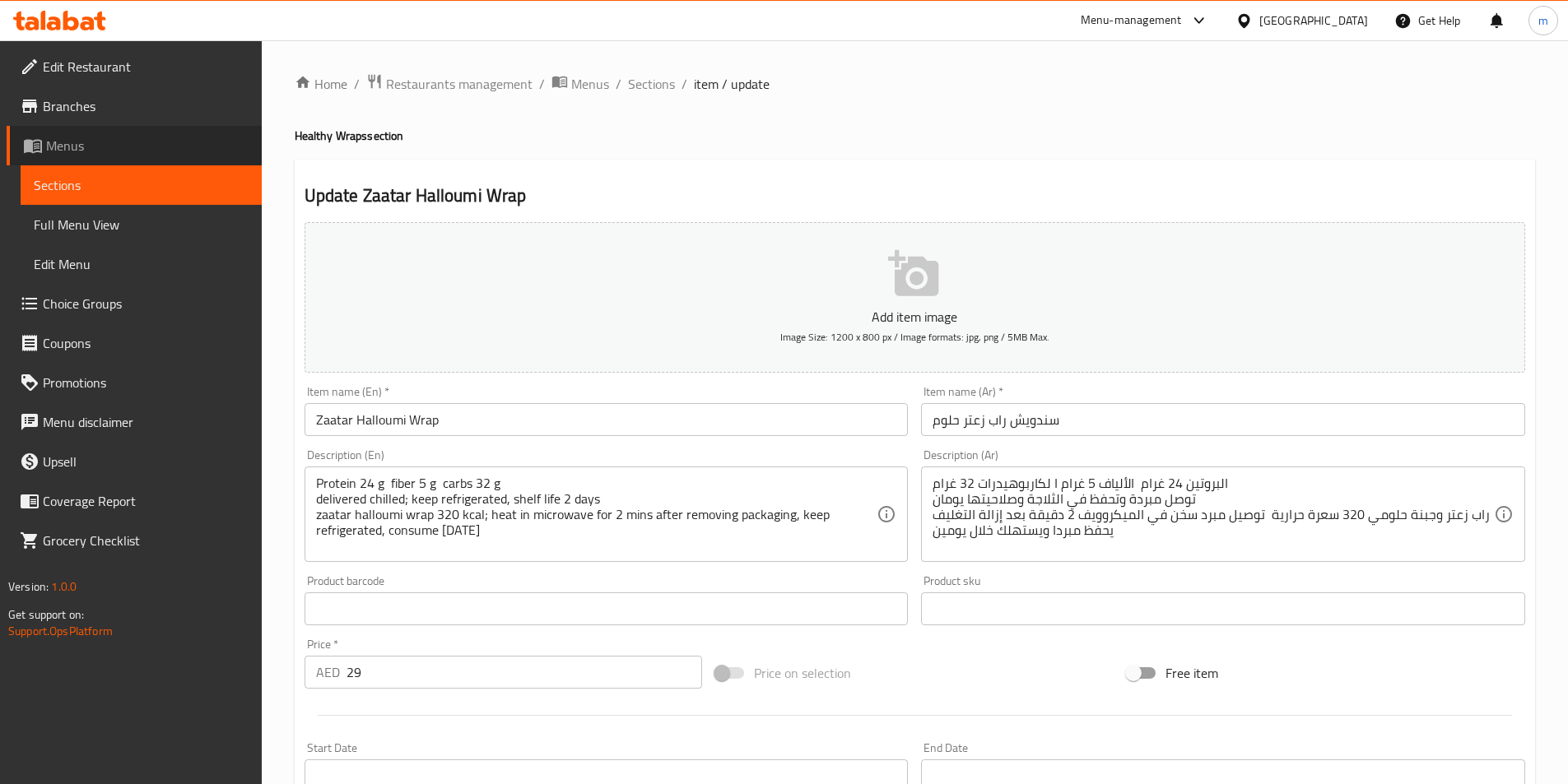
click at [56, 147] on span "Menus" at bounding box center [147, 145] width 202 height 20
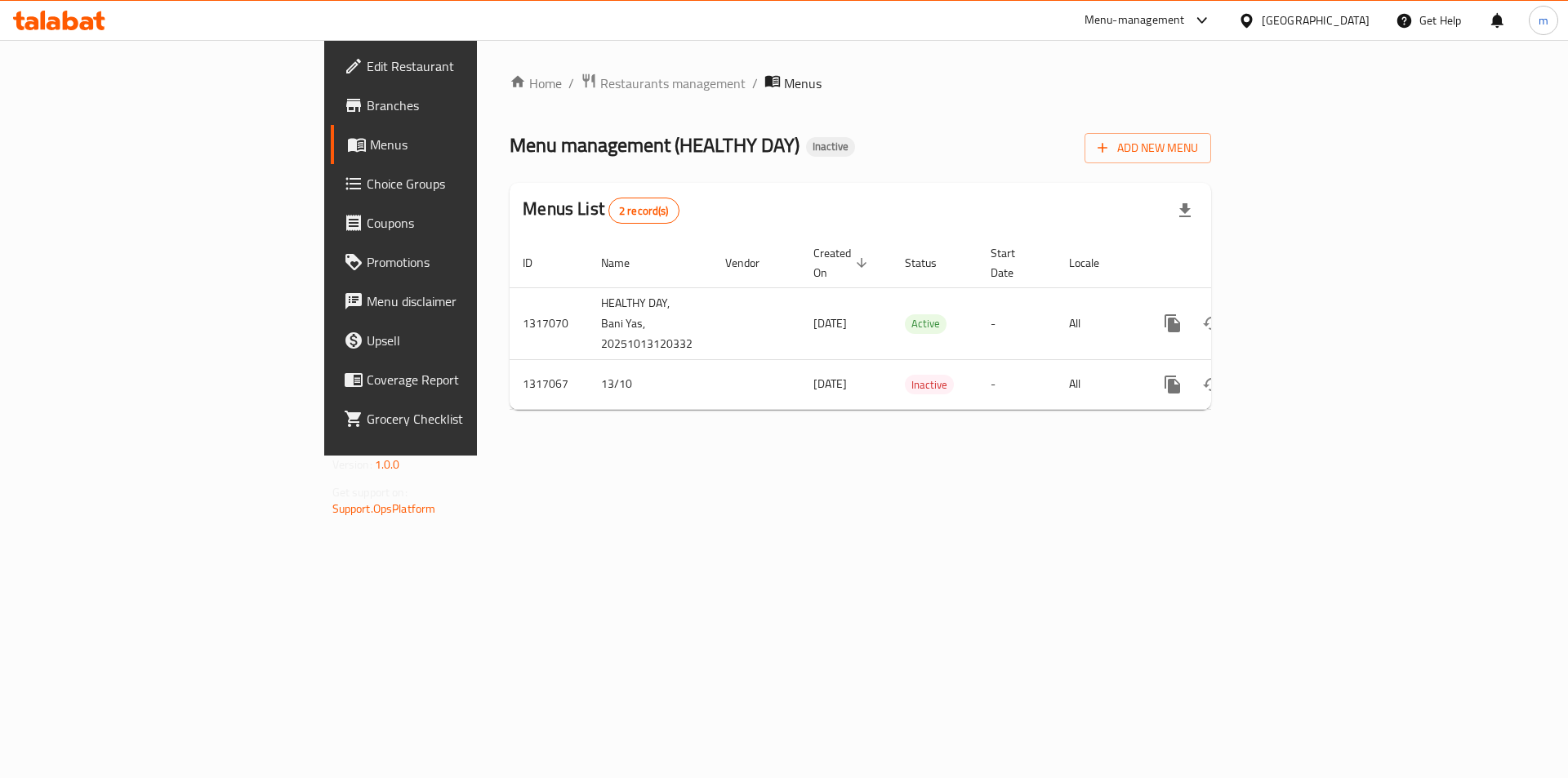
click at [370, 137] on span "Menus" at bounding box center [471, 144] width 203 height 20
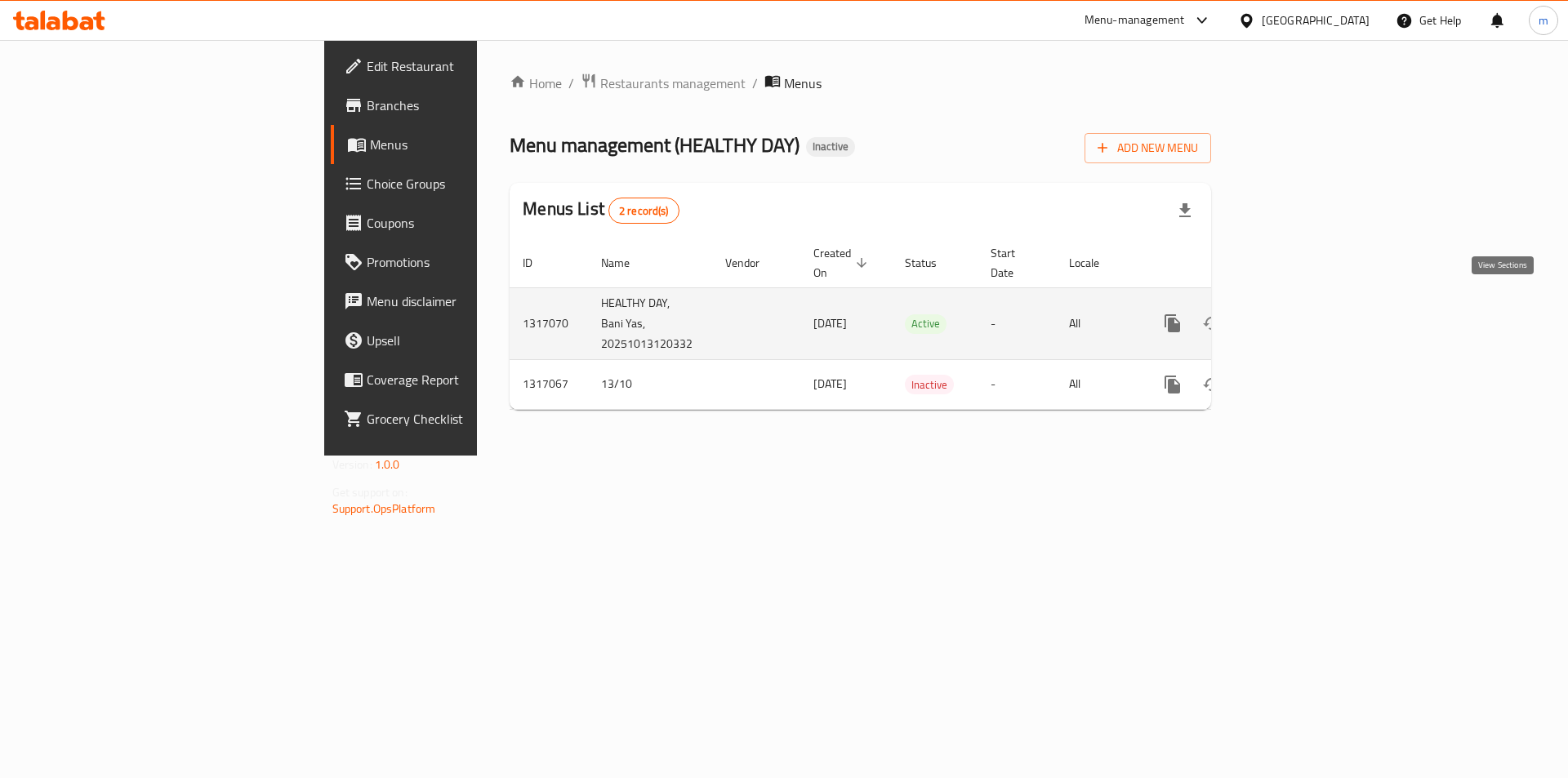
click at [1310, 304] on link "enhanced table" at bounding box center [1290, 323] width 39 height 39
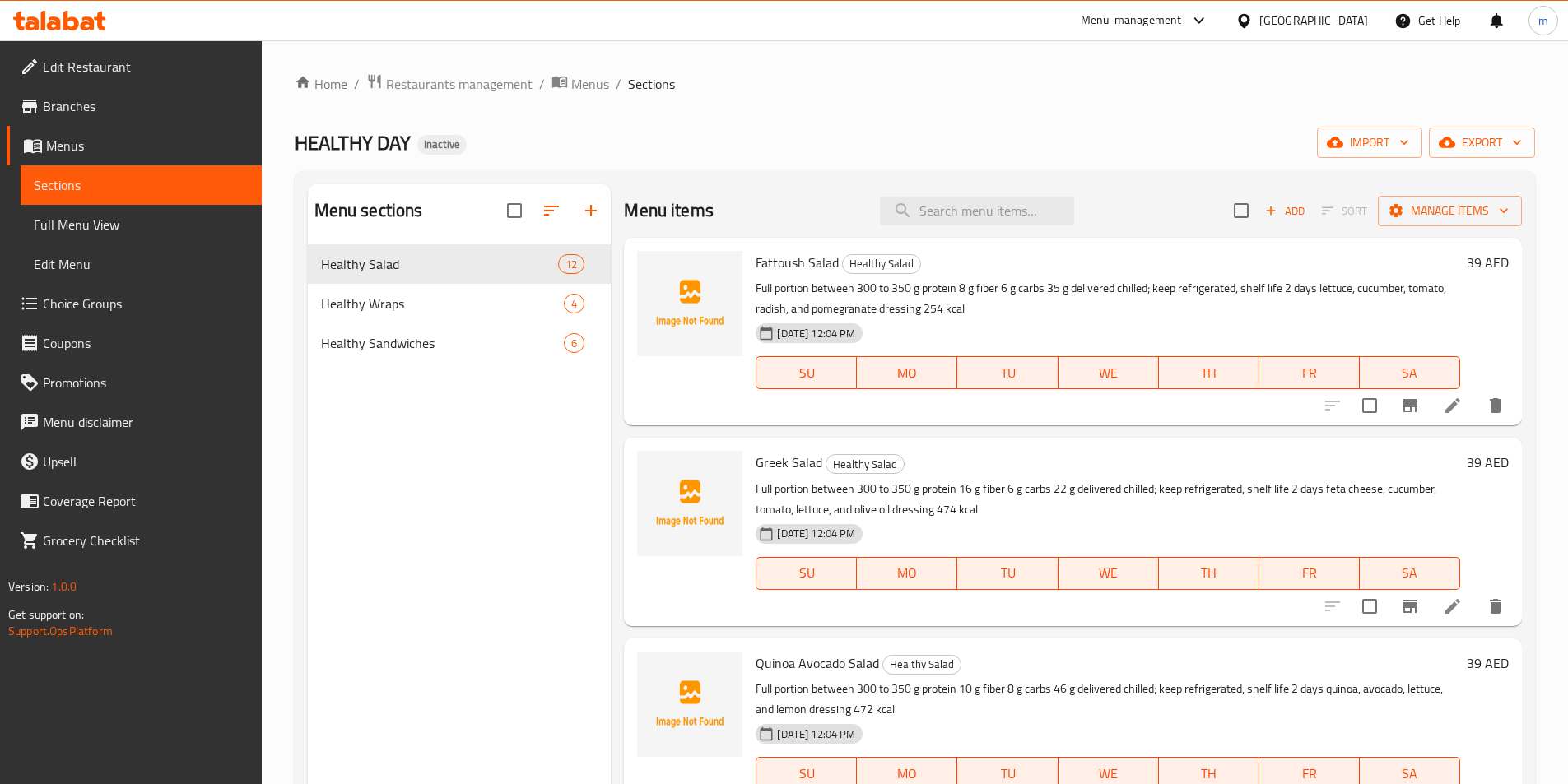
click at [159, 219] on span "Full Menu View" at bounding box center [140, 224] width 215 height 20
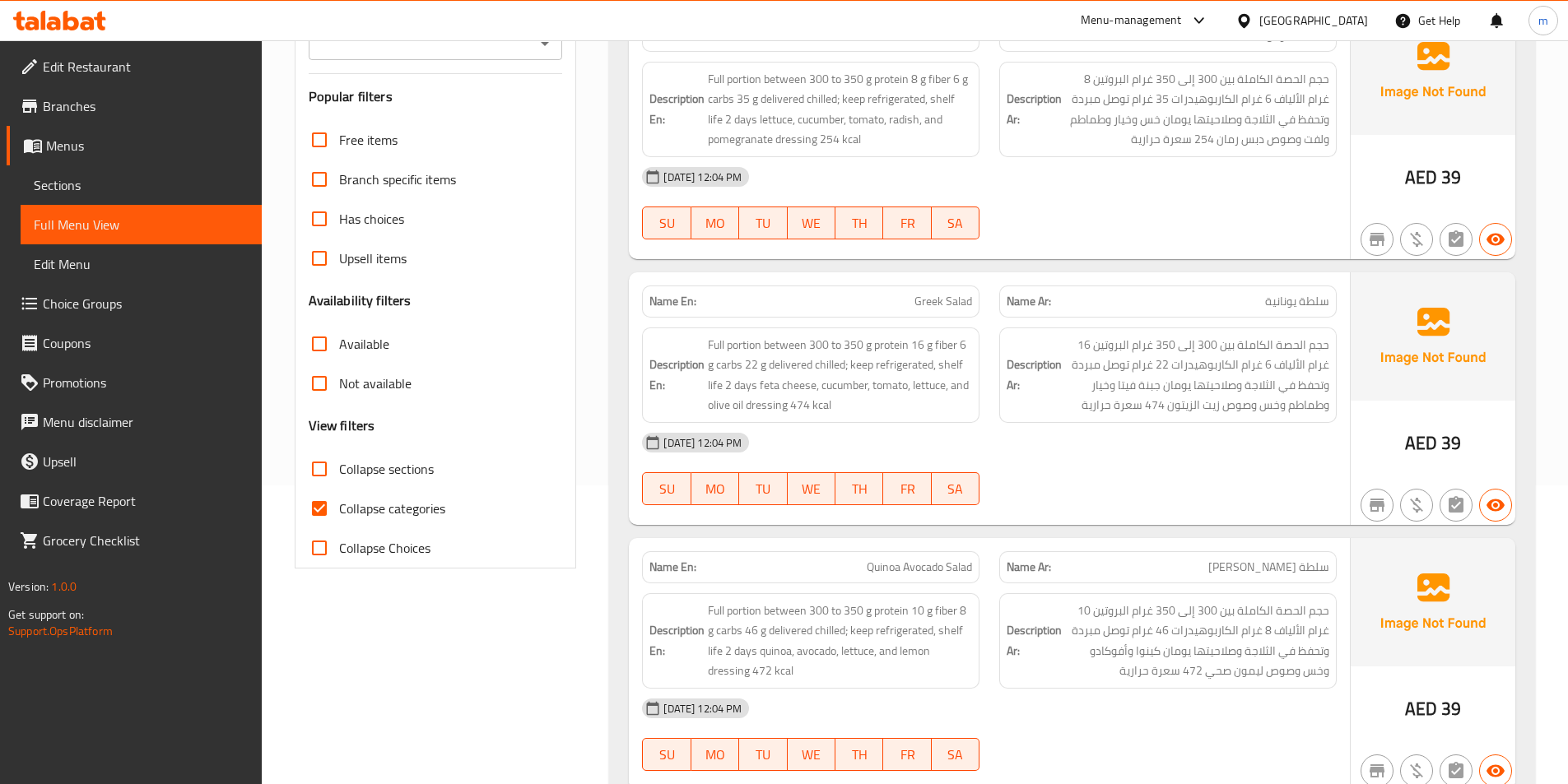
scroll to position [329, 0]
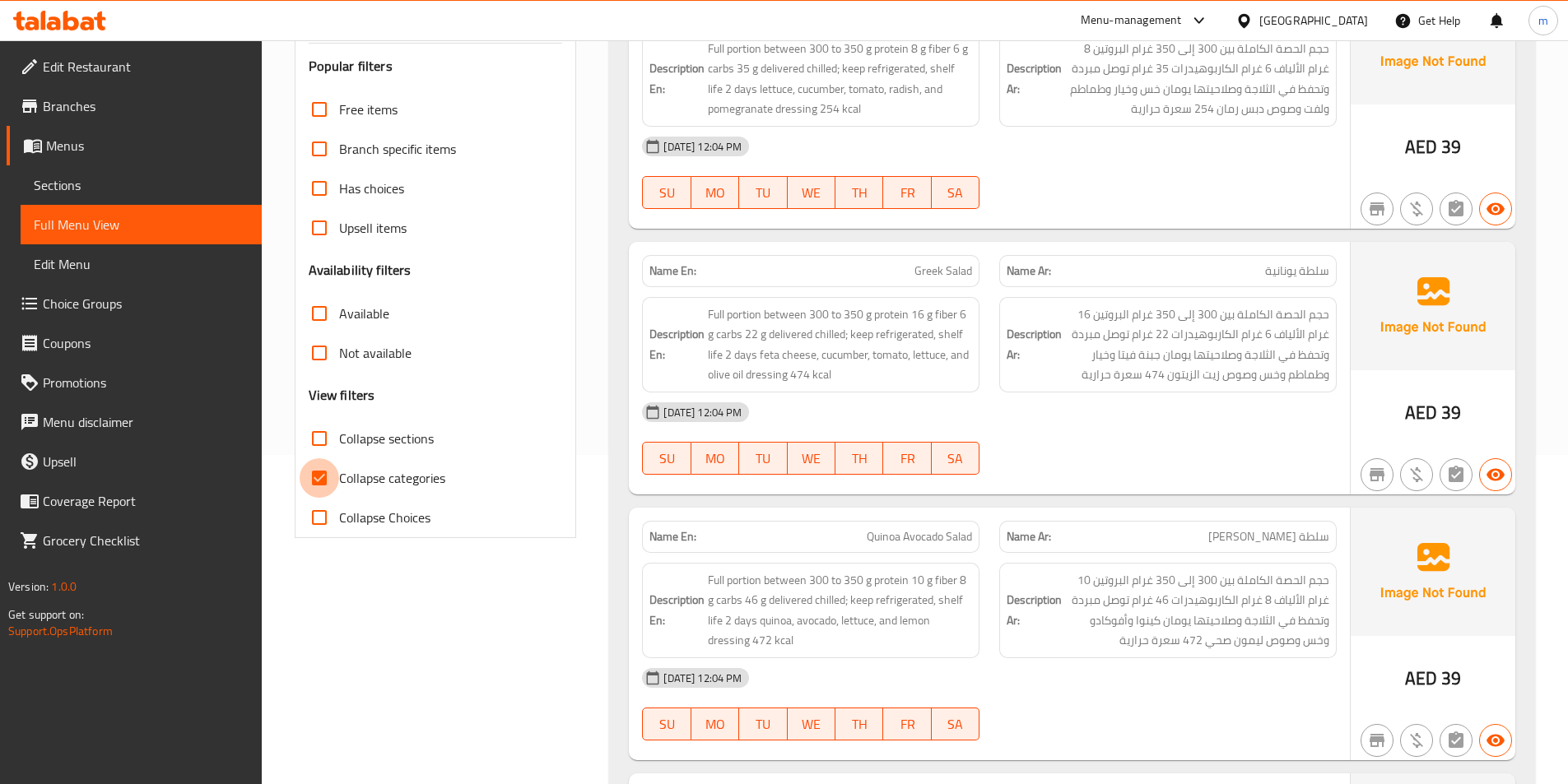
click at [316, 488] on input "Collapse categories" at bounding box center [319, 478] width 39 height 39
checkbox input "false"
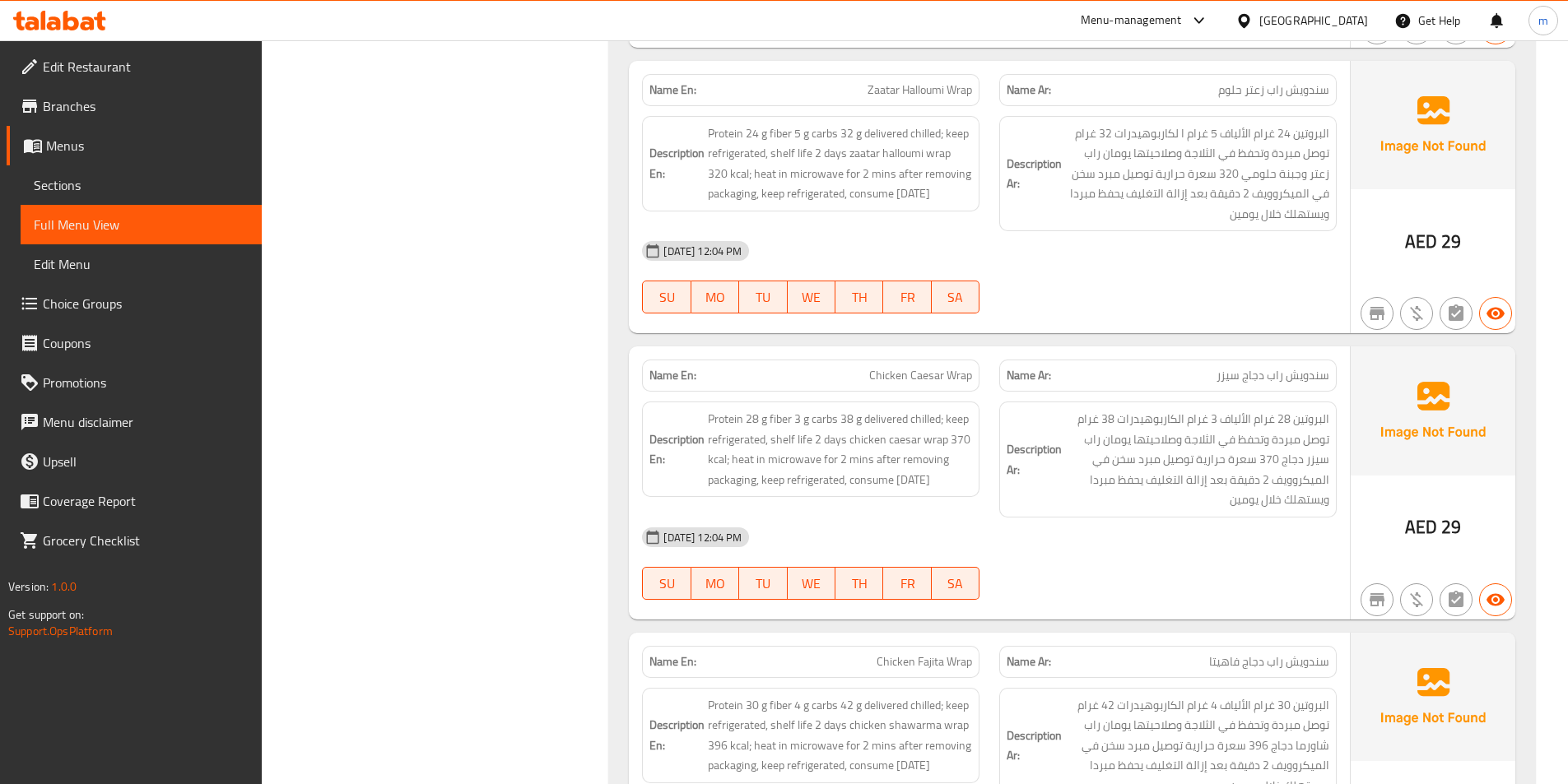
scroll to position [3626, 0]
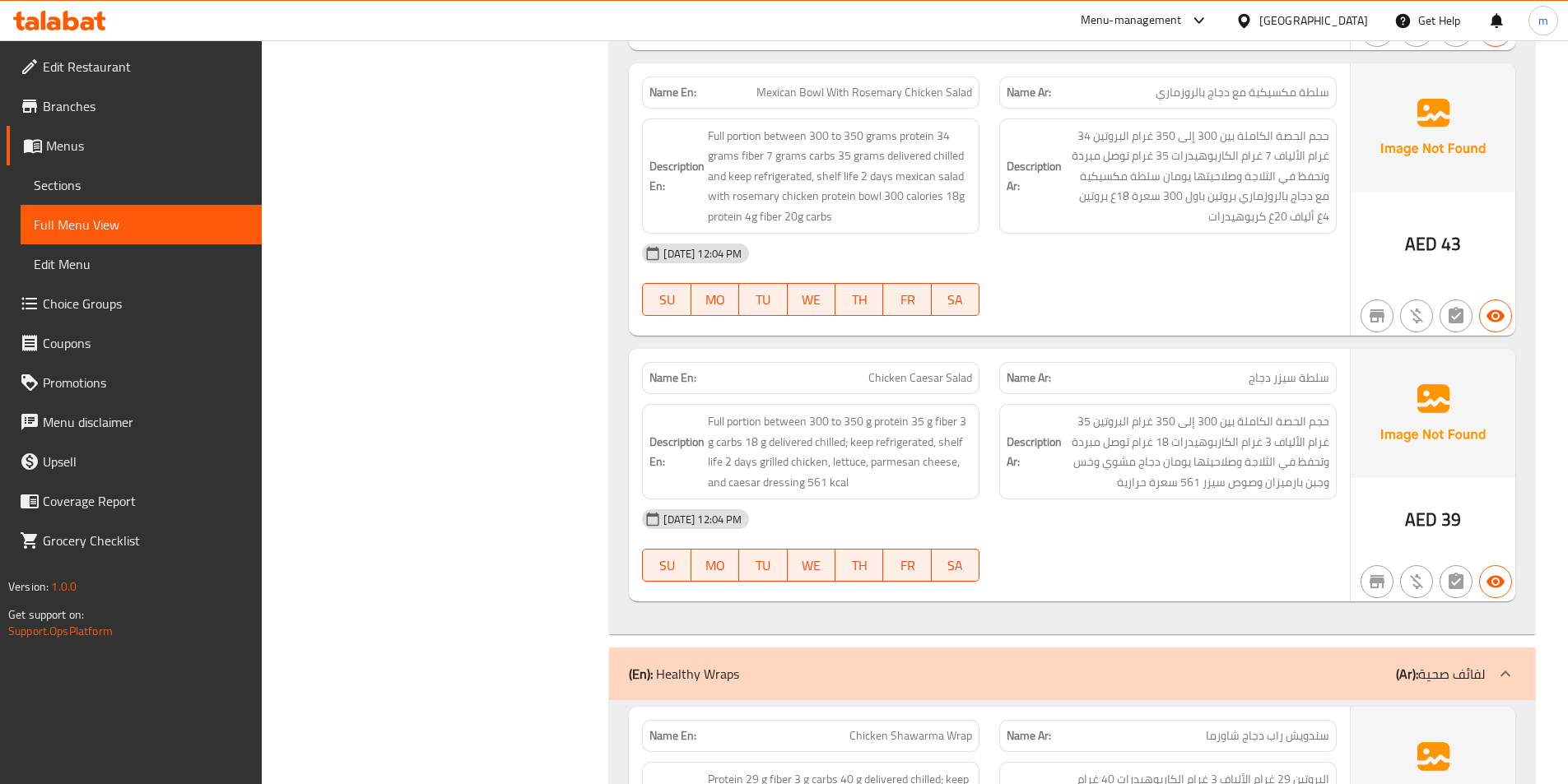
click at [1563, 87] on div "Home / Restaurants management / Menus / Full menu view Export Menu HEALTHY DAY,…" at bounding box center [914, 405] width 1306 height 6612
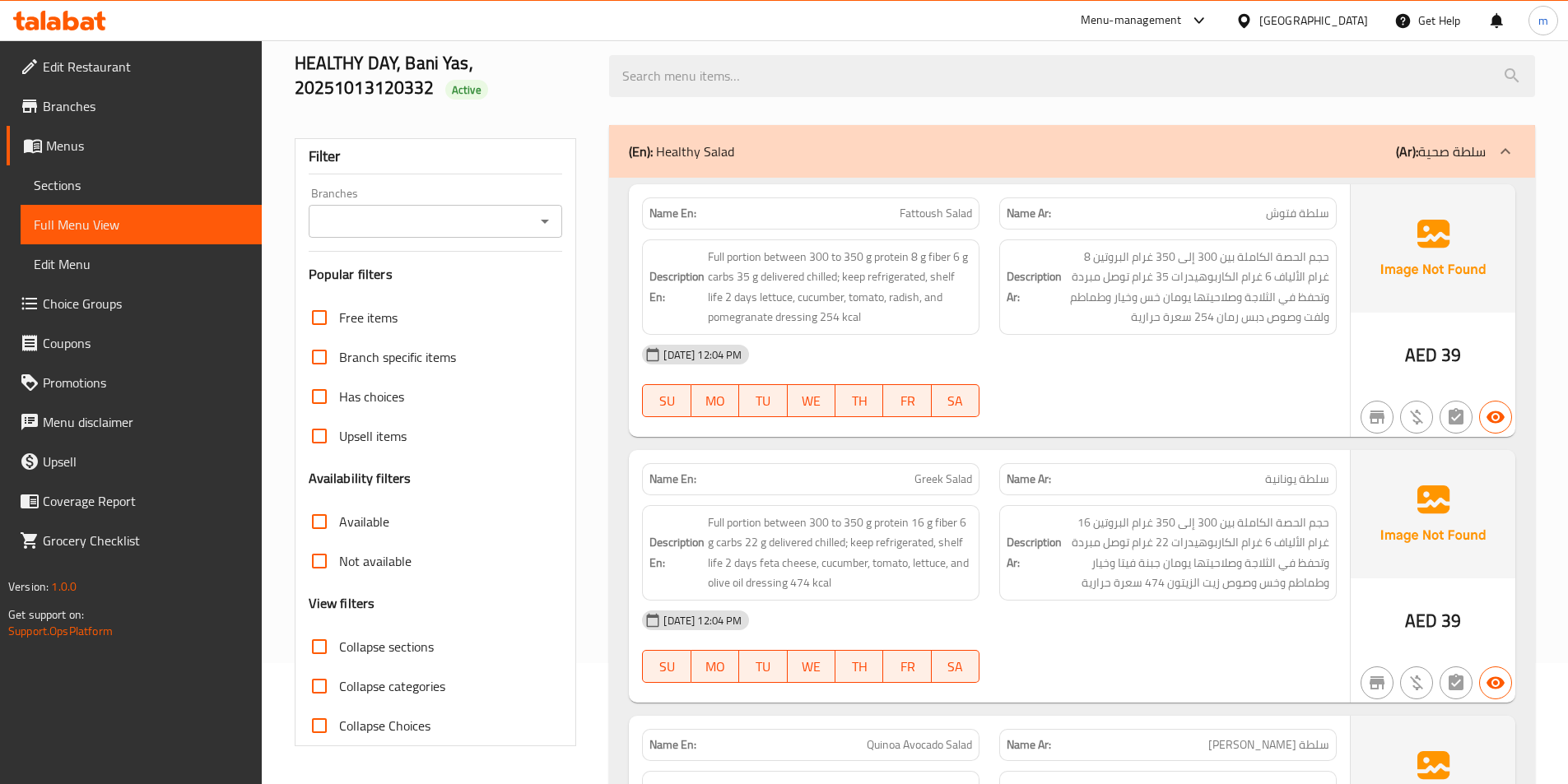
scroll to position [0, 0]
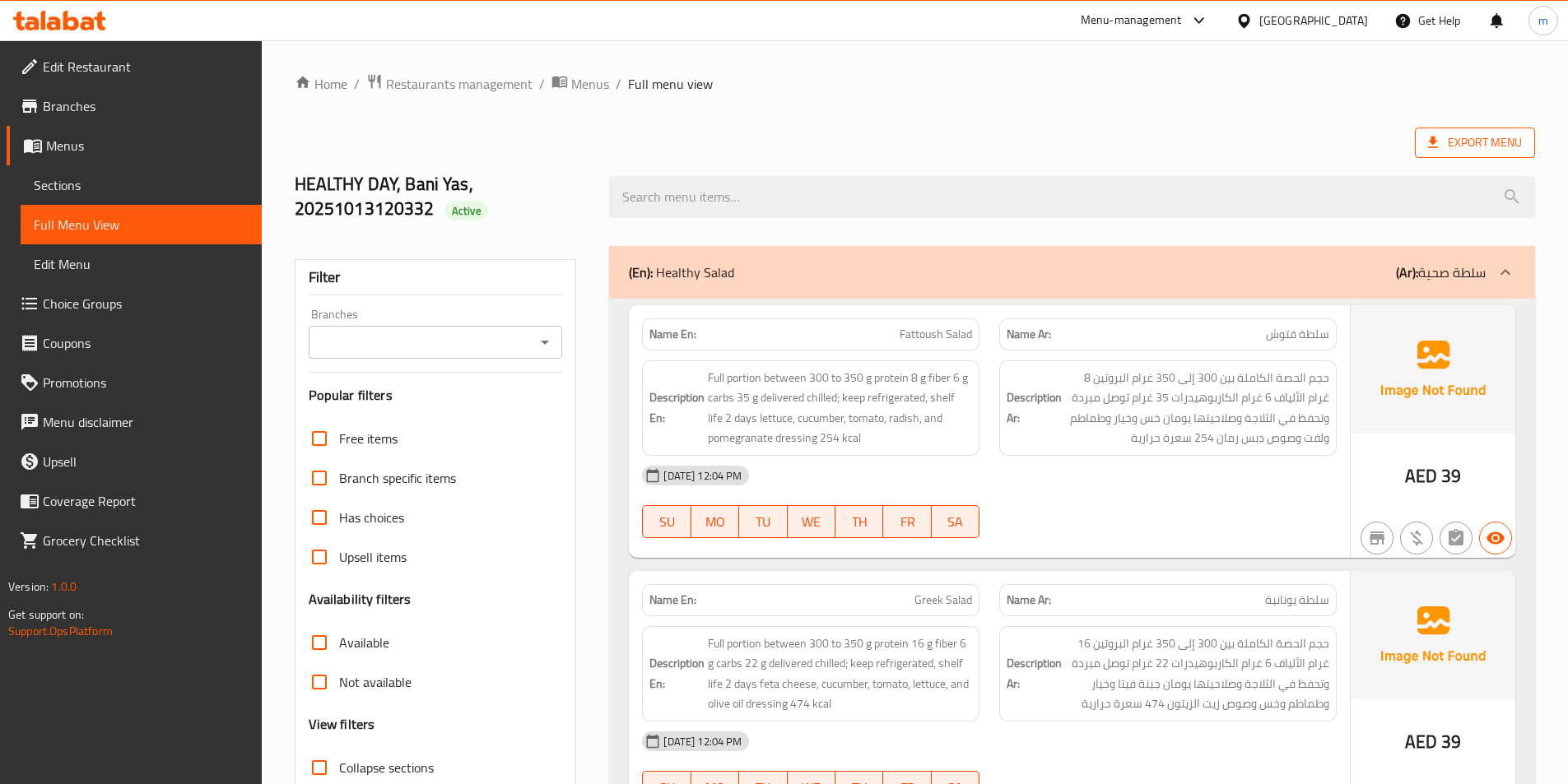
click at [1503, 139] on span "Export Menu" at bounding box center [1475, 143] width 93 height 21
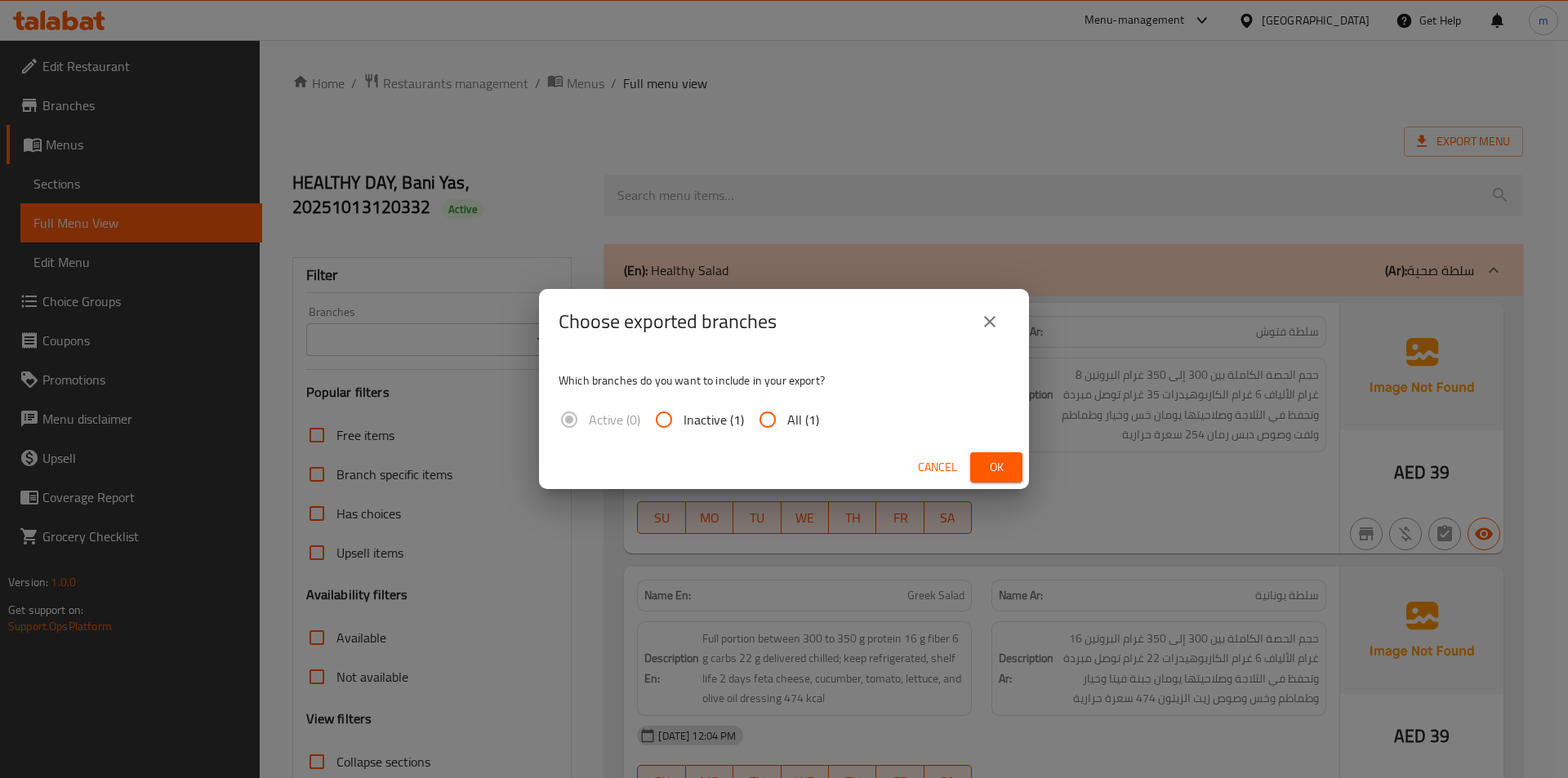
drag, startPoint x: 787, startPoint y: 426, endPoint x: 799, endPoint y: 433, distance: 13.9
click at [787, 428] on span "All (1)" at bounding box center [803, 419] width 32 height 20
click at [787, 428] on input "All (1)" at bounding box center [766, 419] width 39 height 39
radio input "true"
click at [992, 468] on span "Ok" at bounding box center [996, 468] width 26 height 21
